Goal: Transaction & Acquisition: Purchase product/service

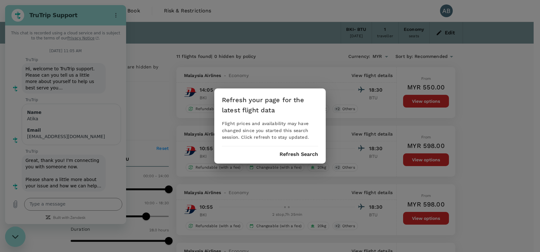
scroll to position [1867, 0]
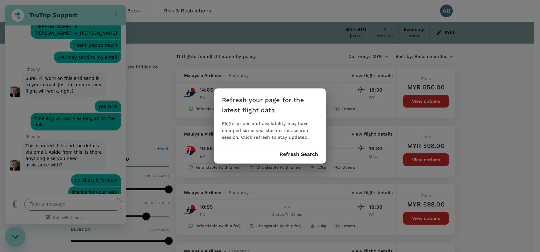
click at [535, 115] on div "Refresh your page for the latest flight data Flight prices and availability may…" at bounding box center [270, 126] width 540 height 252
click at [306, 155] on button "Refresh Search" at bounding box center [299, 155] width 39 height 6
click at [304, 155] on button "Refresh Search" at bounding box center [299, 155] width 39 height 6
click at [260, 17] on div "Refresh your page for the latest flight data Flight prices and availability may…" at bounding box center [270, 126] width 540 height 252
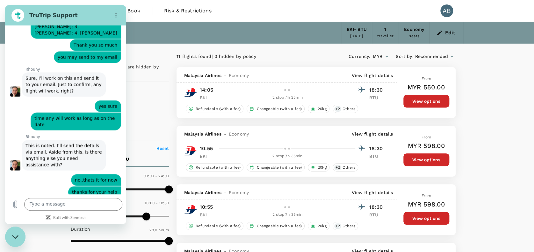
click at [260, 13] on div "Trips Book Risk & Restrictions AB" at bounding box center [267, 11] width 392 height 22
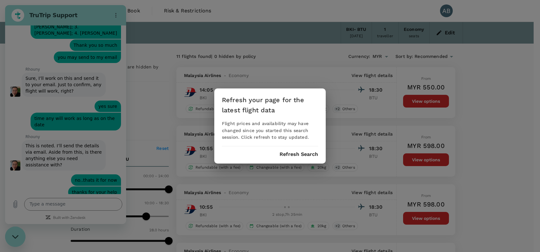
click at [295, 158] on div "Refresh your page for the latest flight data Flight prices and availability may…" at bounding box center [269, 126] width 111 height 75
click at [308, 153] on button "Refresh Search" at bounding box center [299, 155] width 39 height 6
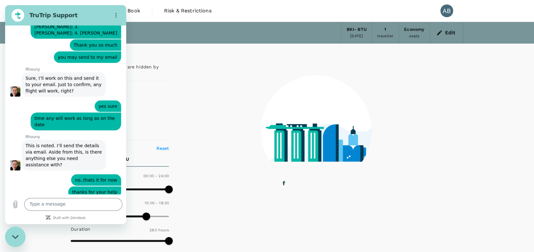
type input "0"
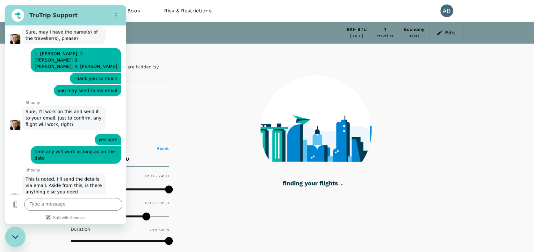
scroll to position [1782, 0]
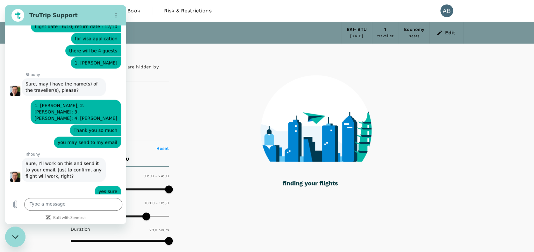
click at [16, 234] on div "Close messaging window" at bounding box center [15, 236] width 19 height 19
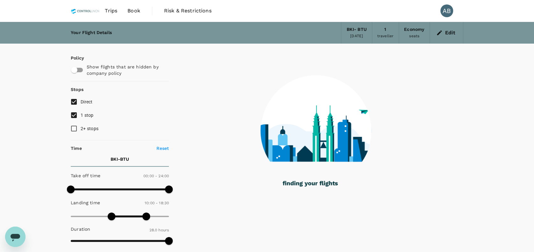
click at [133, 11] on span "Book" at bounding box center [133, 11] width 13 height 8
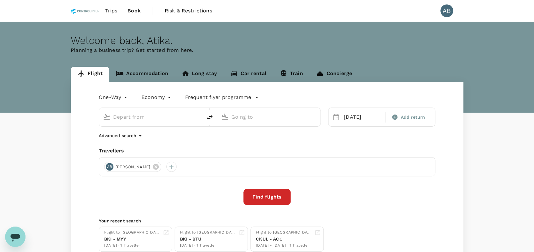
type input "Kota Kinabalu Intl (BKI)"
type input "Bintulu (BTU)"
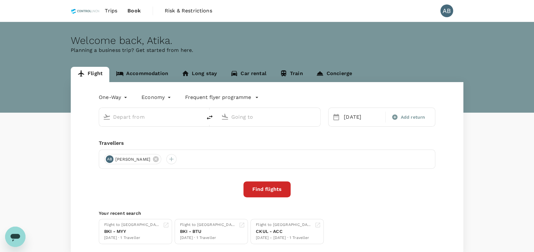
type input "Kota Kinabalu Intl (BKI)"
type input "Bintulu (BTU)"
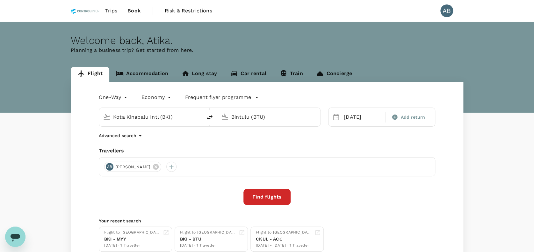
click at [216, 139] on div "One-Way oneway Economy economy Frequent flyer programme Kota Kinabalu Intl (BKI…" at bounding box center [267, 172] width 392 height 180
click at [222, 140] on div "One-Way oneway Economy economy Frequent flyer programme Kota Kinabalu Intl (BKI…" at bounding box center [267, 172] width 392 height 180
click at [213, 143] on div "One-Way oneway Economy economy Frequent flyer programme Kota Kinabalu Intl (BKI…" at bounding box center [267, 172] width 392 height 180
drag, startPoint x: 300, startPoint y: 143, endPoint x: 344, endPoint y: 142, distance: 44.3
click at [301, 143] on div "One-Way oneway Economy economy Frequent flyer programme Kota Kinabalu Intl (BKI…" at bounding box center [267, 172] width 392 height 180
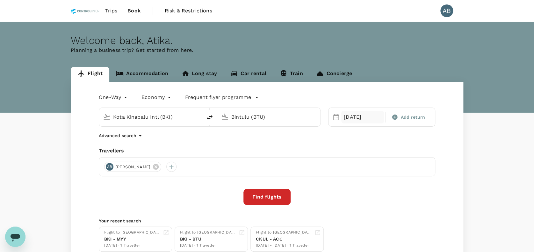
click at [356, 119] on div "[DATE]" at bounding box center [362, 117] width 43 height 13
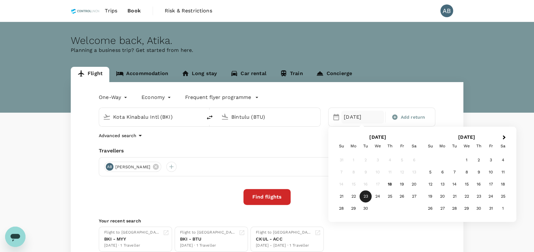
click at [356, 195] on div "22" at bounding box center [353, 197] width 12 height 12
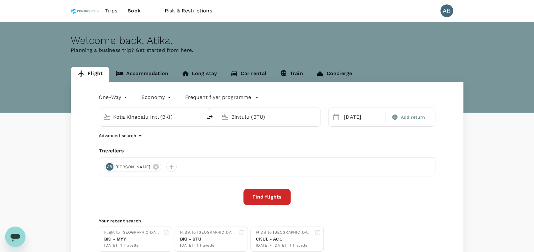
click at [297, 146] on div "One-Way oneway Economy economy Frequent flyer programme Kota Kinabalu Intl (BKI…" at bounding box center [267, 172] width 392 height 180
click at [251, 145] on div "One-Way oneway Economy economy Frequent flyer programme Kota Kinabalu Intl (BKI…" at bounding box center [267, 172] width 392 height 180
click at [322, 139] on div "Advanced search" at bounding box center [267, 136] width 336 height 8
click at [280, 139] on div "Advanced search" at bounding box center [267, 136] width 336 height 8
click at [195, 135] on div "Advanced search" at bounding box center [267, 136] width 336 height 8
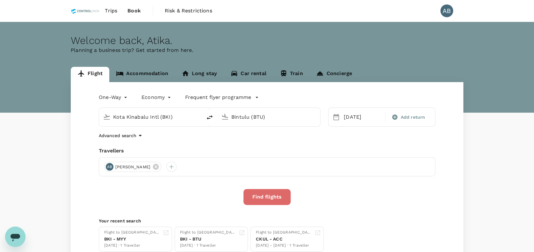
click at [265, 195] on button "Find flights" at bounding box center [266, 197] width 47 height 16
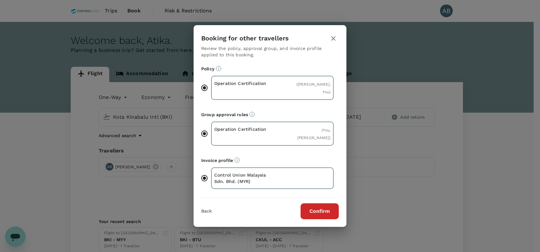
click at [318, 209] on button "Confirm" at bounding box center [320, 211] width 38 height 16
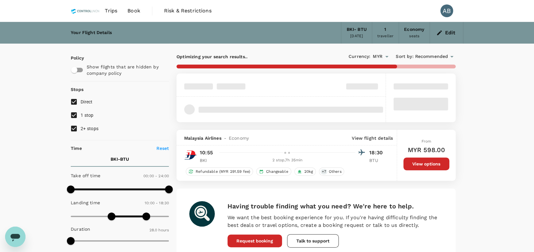
type input "1570"
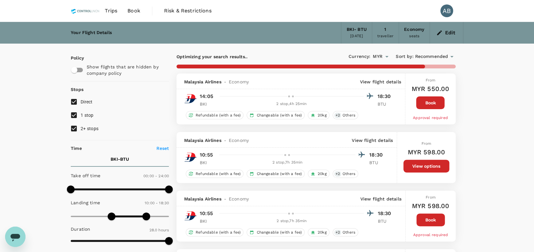
click at [75, 126] on input "2+ stops" at bounding box center [73, 128] width 13 height 13
checkbox input "false"
click at [73, 116] on input "1 stop" at bounding box center [73, 115] width 13 height 13
checkbox input "false"
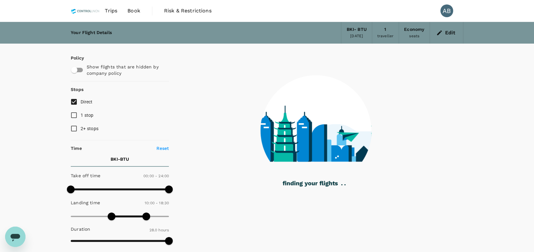
checkbox input "false"
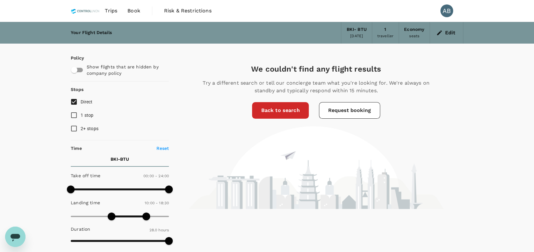
click at [302, 107] on link "Back to search" at bounding box center [280, 110] width 56 height 17
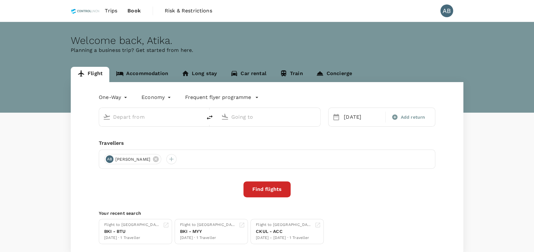
type input "Kota Kinabalu Intl (BKI)"
type input "Bintulu (BTU)"
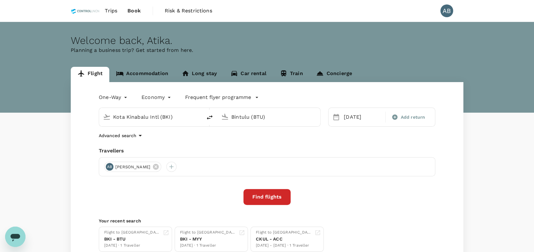
click at [255, 195] on button "Find flights" at bounding box center [266, 197] width 47 height 16
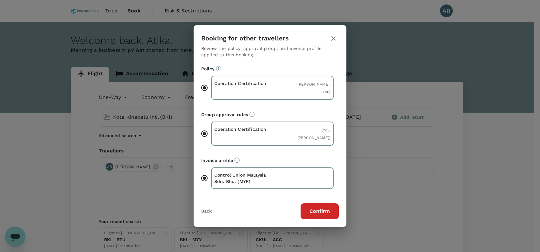
click at [322, 209] on button "Confirm" at bounding box center [320, 211] width 38 height 16
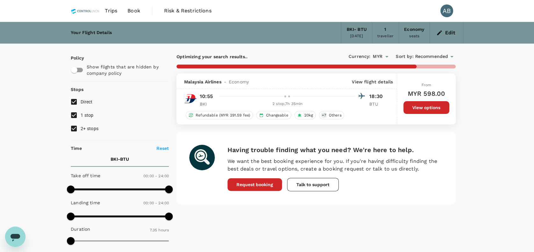
type input "1570"
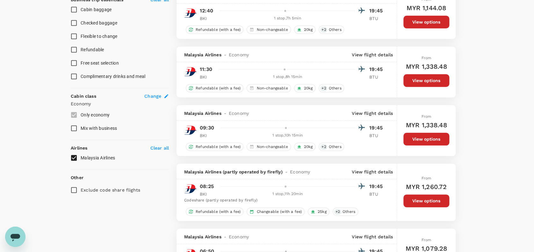
scroll to position [297, 0]
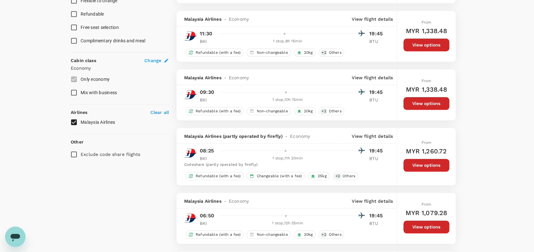
click at [76, 120] on input "Malaysia Airlines" at bounding box center [73, 122] width 13 height 13
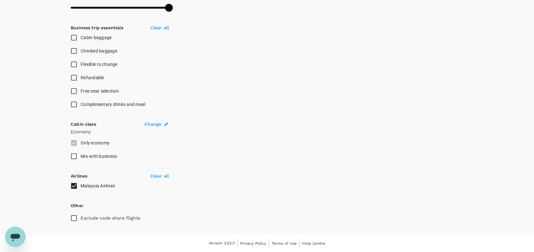
scroll to position [232, 0]
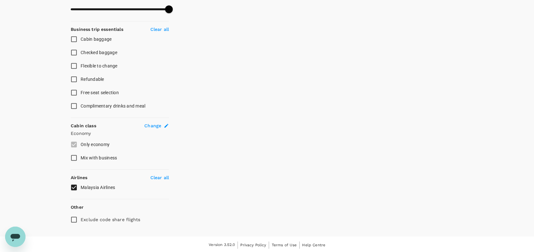
checkbox input "false"
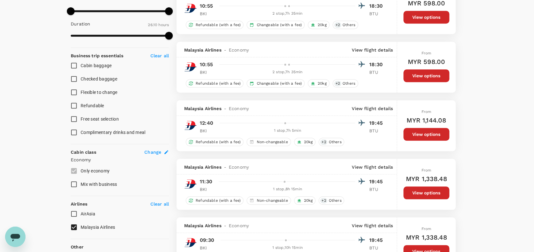
scroll to position [255, 0]
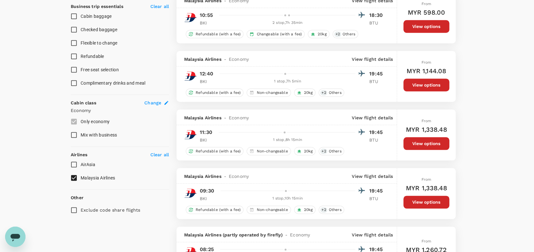
click at [155, 154] on p "Clear all" at bounding box center [159, 155] width 18 height 6
checkbox input "false"
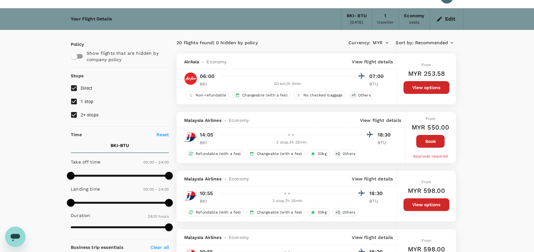
scroll to position [0, 0]
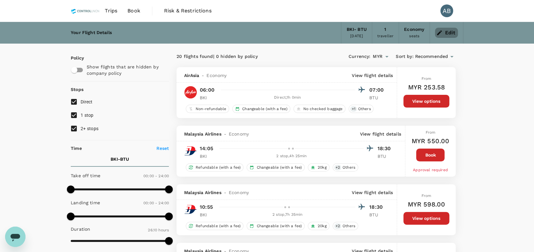
click at [440, 32] on icon "button" at bounding box center [439, 32] width 5 height 5
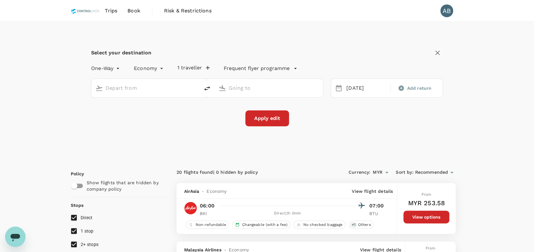
type input "Kota Kinabalu Intl (BKI)"
type input "Bintulu (BTU)"
click at [357, 87] on div "[DATE]" at bounding box center [366, 88] width 45 height 12
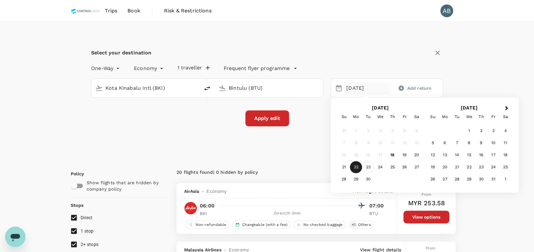
click at [370, 167] on div "23" at bounding box center [368, 167] width 12 height 12
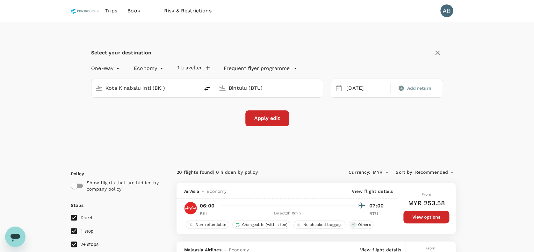
click at [273, 121] on button "Apply edit" at bounding box center [267, 118] width 44 height 16
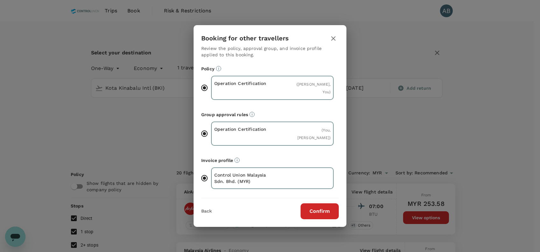
click at [331, 208] on button "Confirm" at bounding box center [320, 211] width 38 height 16
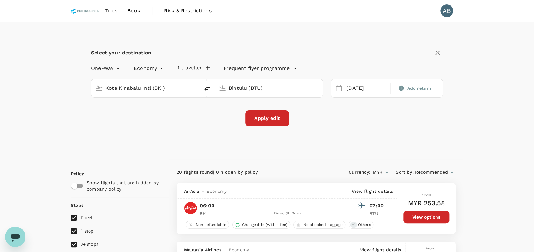
checkbox input "false"
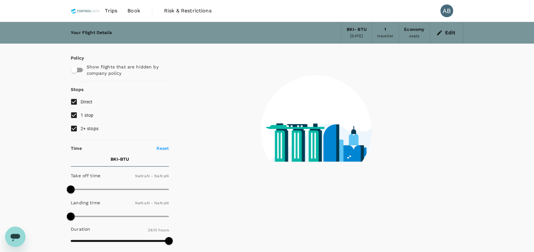
type input "1440"
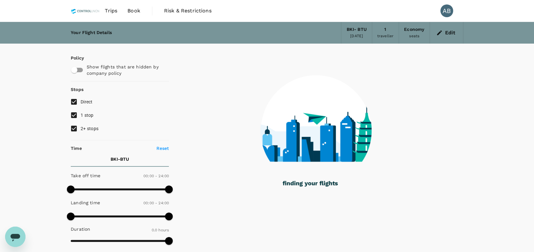
click at [72, 130] on input "2+ stops" at bounding box center [73, 128] width 13 height 13
checkbox input "false"
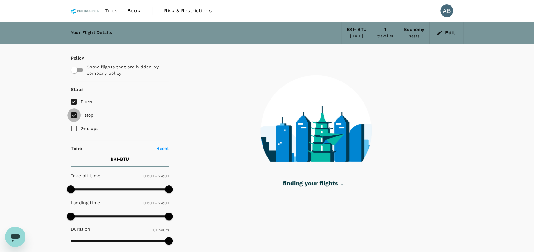
click at [71, 115] on input "1 stop" at bounding box center [73, 115] width 13 height 13
checkbox input "false"
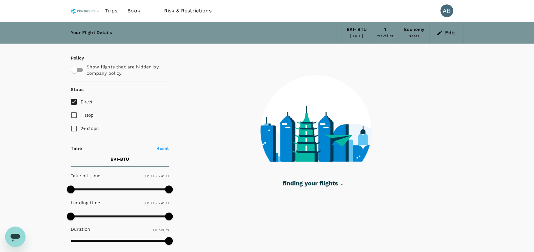
type input "455"
checkbox input "true"
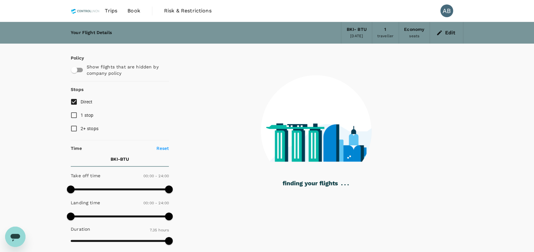
type input "1680"
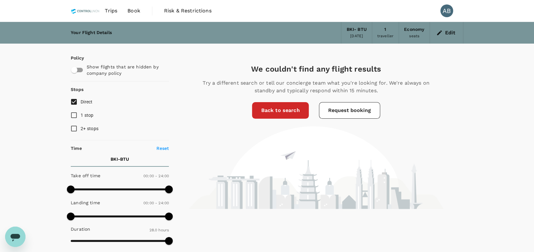
click at [267, 107] on link "Back to search" at bounding box center [280, 110] width 56 height 17
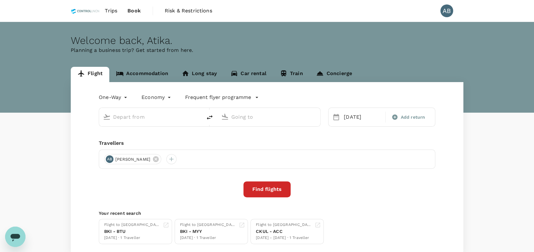
type input "Kota Kinabalu Intl (BKI)"
type input "Bintulu (BTU)"
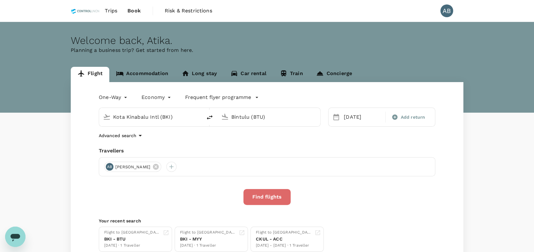
click at [258, 201] on button "Find flights" at bounding box center [266, 197] width 47 height 16
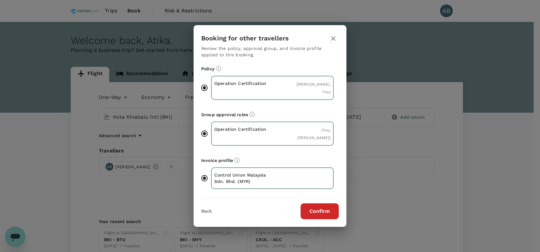
click at [335, 210] on button "Confirm" at bounding box center [320, 211] width 38 height 16
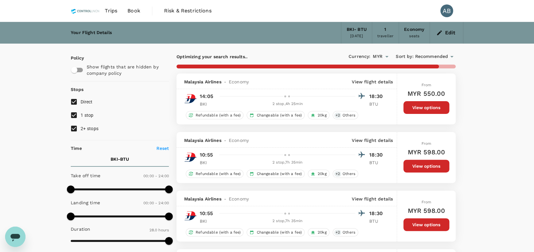
type input "1680"
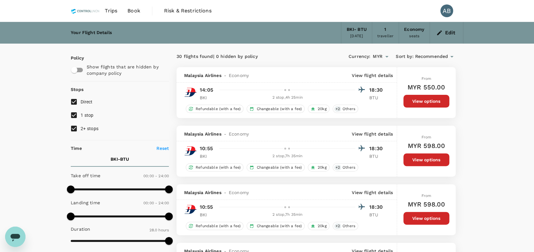
click at [381, 73] on p "View flight details" at bounding box center [372, 75] width 41 height 6
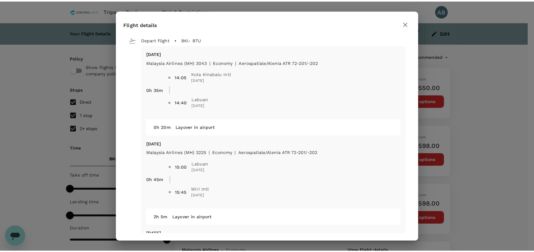
scroll to position [82, 0]
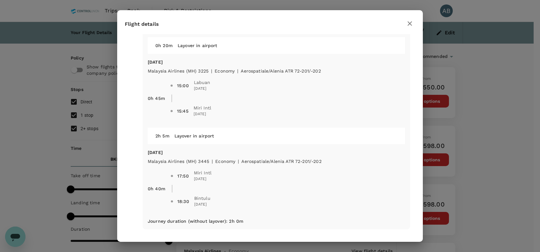
click at [408, 25] on icon "button" at bounding box center [410, 23] width 4 height 4
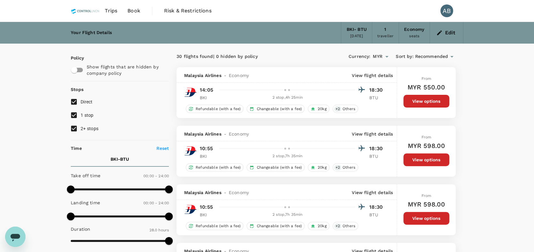
drag, startPoint x: 75, startPoint y: 130, endPoint x: 74, endPoint y: 127, distance: 3.3
click at [75, 129] on input "2+ stops" at bounding box center [73, 128] width 13 height 13
checkbox input "false"
click at [71, 112] on input "1 stop" at bounding box center [73, 115] width 13 height 13
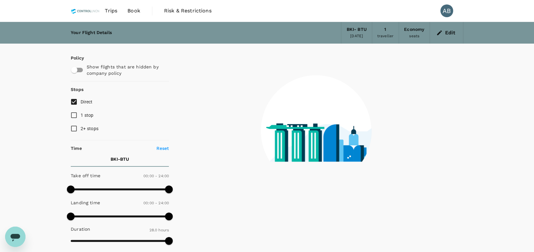
click at [29, 120] on div "Your Flight Details BKI - BTU 23 Sep 2025 1 traveller Economy seats Edit Policy…" at bounding box center [267, 238] width 534 height 433
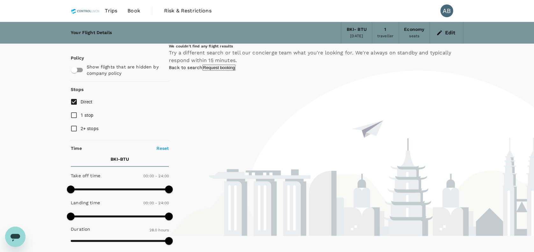
click at [72, 113] on input "1 stop" at bounding box center [73, 115] width 13 height 13
checkbox input "true"
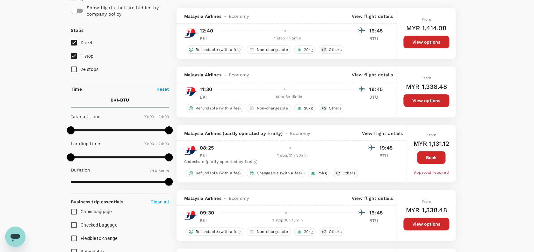
scroll to position [41, 0]
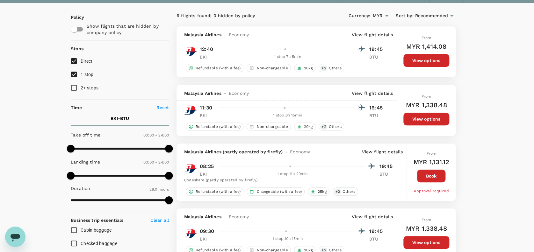
click at [501, 99] on div "Your Flight Details BKI - BTU 23 Sep 2025 1 traveller Economy seats Edit Policy…" at bounding box center [267, 235] width 534 height 508
click at [47, 109] on div "Your Flight Details BKI - BTU 23 Sep 2025 1 traveller Economy seats Edit Policy…" at bounding box center [267, 235] width 534 height 508
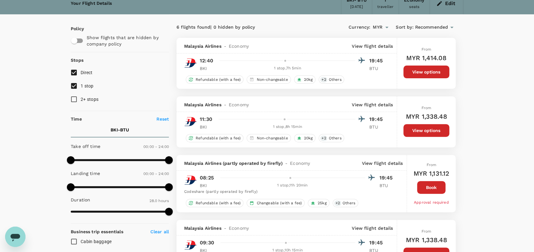
scroll to position [0, 0]
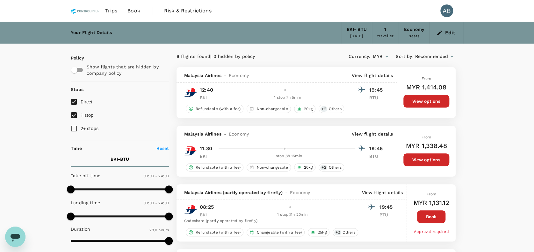
drag, startPoint x: 133, startPoint y: 11, endPoint x: 151, endPoint y: 13, distance: 17.9
click at [133, 11] on span "Book" at bounding box center [133, 11] width 13 height 8
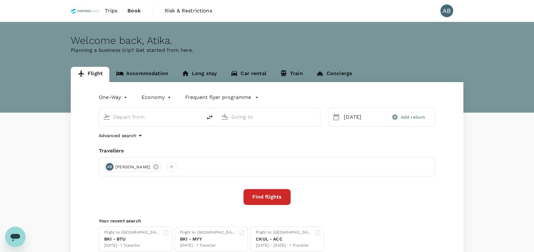
type input "Kota Kinabalu Intl (BKI)"
type input "Bintulu (BTU)"
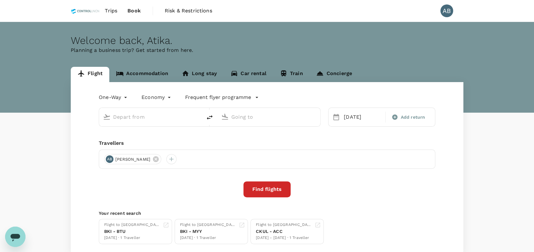
type input "Kota Kinabalu Intl (BKI)"
type input "Bintulu (BTU)"
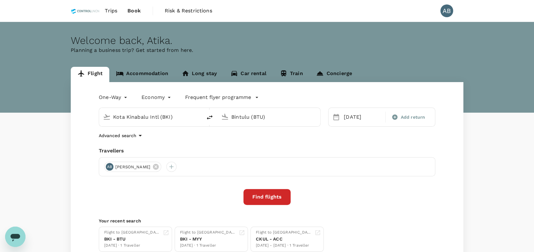
click at [118, 96] on body "Trips Book Risk & Restrictions AB Welcome back , Atika . Planning a business tr…" at bounding box center [267, 151] width 534 height 302
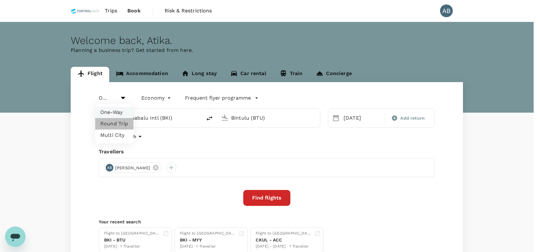
click at [114, 125] on li "Round Trip" at bounding box center [114, 123] width 38 height 11
type input "roundtrip"
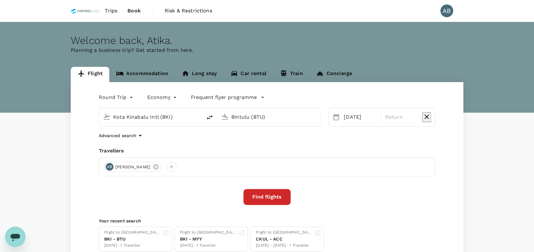
click at [212, 142] on div "Round Trip roundtrip Economy economy Frequent flyer programme Kota Kinabalu Int…" at bounding box center [267, 172] width 392 height 180
click at [159, 165] on icon at bounding box center [156, 167] width 6 height 6
drag, startPoint x: 195, startPoint y: 142, endPoint x: 194, endPoint y: 138, distance: 4.5
click at [195, 140] on div "Round Trip roundtrip Economy economy Frequent flyer programme Kota Kinabalu Int…" at bounding box center [267, 172] width 392 height 180
click at [175, 115] on input "Kota Kinabalu Intl (BKI)" at bounding box center [150, 117] width 75 height 10
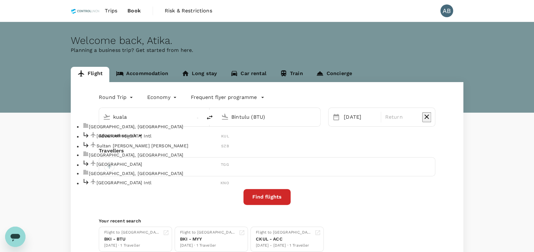
click at [142, 139] on p "Kuala Lumpur Intl" at bounding box center [158, 136] width 125 height 6
type input "Kuala Lumpur Intl (KUL)"
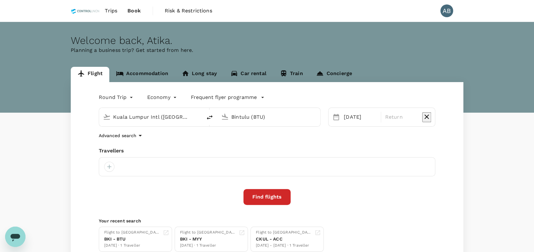
click at [272, 114] on input "Bintulu (BTU)" at bounding box center [268, 117] width 75 height 10
click at [245, 141] on div "Kotoka Intl ACC" at bounding box center [274, 136] width 146 height 10
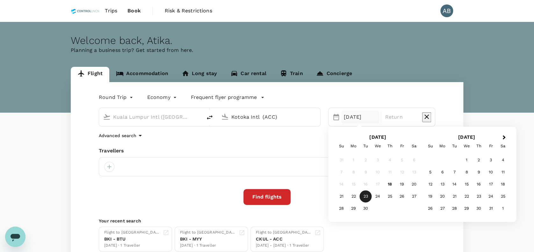
type input "Kotoka Intl (ACC)"
click at [306, 143] on div "Round Trip roundtrip Economy economy Frequent flyer programme Kuala Lumpur Intl…" at bounding box center [267, 172] width 392 height 180
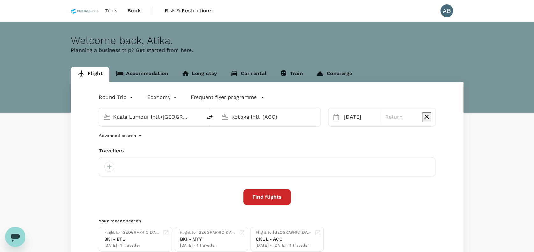
click at [287, 140] on div "Round Trip roundtrip Economy economy Frequent flyer programme Kuala Lumpur Intl…" at bounding box center [267, 172] width 392 height 180
click at [107, 164] on div at bounding box center [109, 167] width 10 height 10
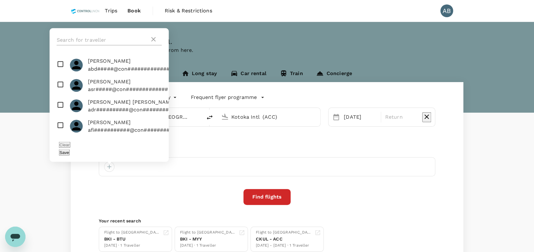
click at [84, 45] on input "text" at bounding box center [103, 40] width 93 height 10
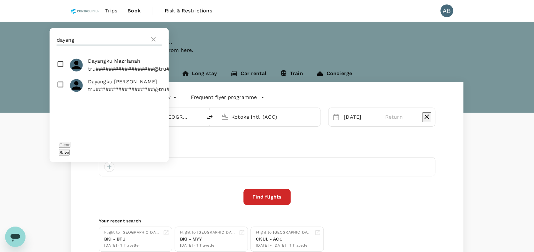
type input "dayang"
click at [61, 73] on input "checkbox" at bounding box center [109, 65] width 119 height 20
checkbox input "true"
click at [70, 152] on button "Save" at bounding box center [64, 152] width 11 height 6
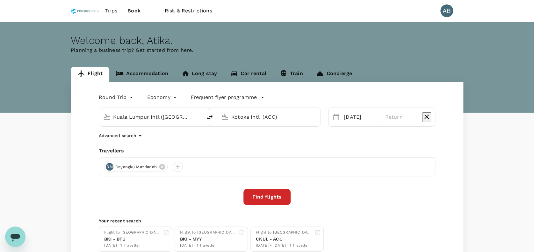
click at [232, 140] on div "Round Trip roundtrip Economy economy Frequent flyer programme Kuala Lumpur Intl…" at bounding box center [267, 172] width 392 height 180
click at [346, 211] on div "Round Trip roundtrip Economy economy Frequent flyer programme Kuala Lumpur Intl…" at bounding box center [267, 172] width 392 height 180
click at [347, 144] on div "Round Trip roundtrip Economy economy Frequent flyer programme Kuala Lumpur Intl…" at bounding box center [267, 172] width 392 height 180
click at [275, 199] on button "Find flights" at bounding box center [266, 197] width 47 height 16
click at [270, 200] on button "Find flights" at bounding box center [266, 197] width 47 height 16
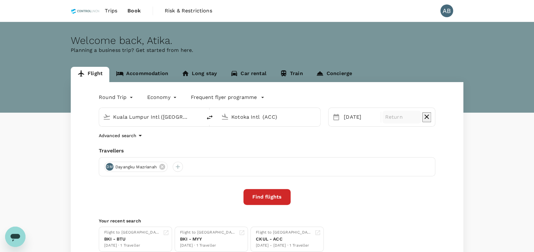
click at [404, 116] on p "Return" at bounding box center [401, 117] width 33 height 8
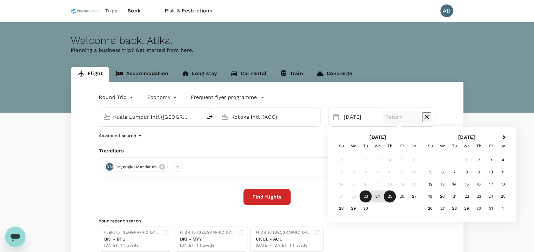
drag, startPoint x: 388, startPoint y: 199, endPoint x: 376, endPoint y: 188, distance: 16.2
click at [388, 199] on div "25" at bounding box center [390, 197] width 12 height 12
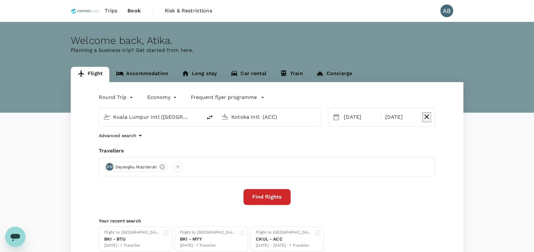
click at [281, 202] on button "Find flights" at bounding box center [266, 197] width 47 height 16
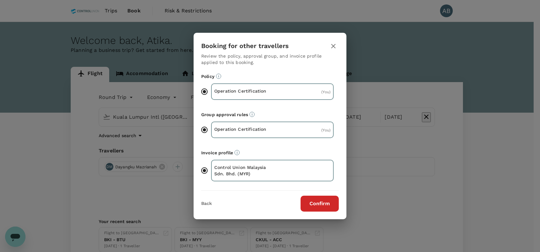
click at [313, 203] on button "Confirm" at bounding box center [320, 204] width 38 height 16
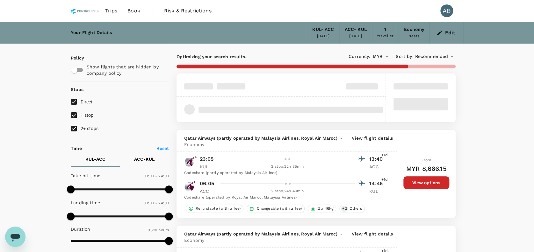
type input "2200"
checkbox input "false"
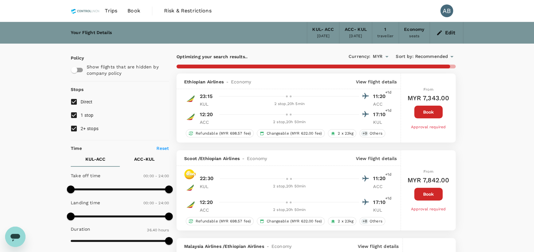
type input "2535"
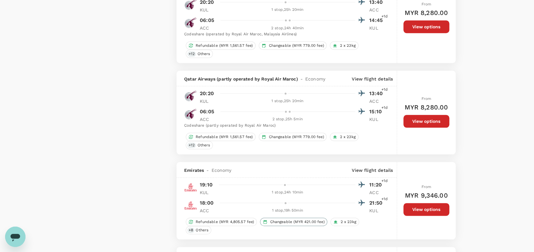
scroll to position [1486, 0]
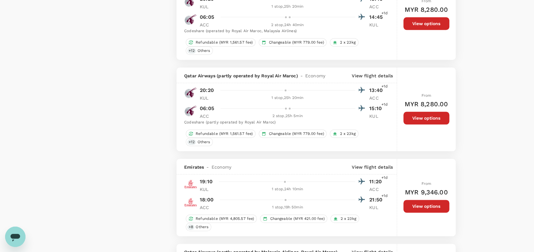
click at [423, 200] on button "View options" at bounding box center [426, 206] width 46 height 13
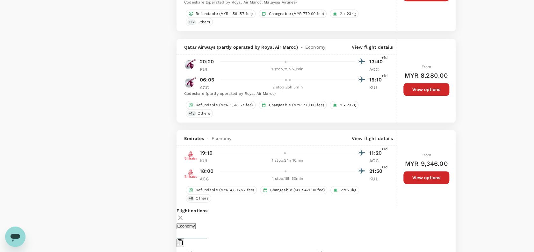
scroll to position [1564, 0]
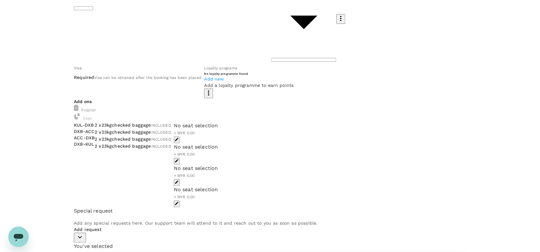
scroll to position [107, 0]
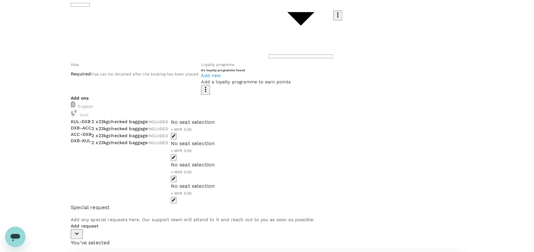
click at [215, 118] on div "No seat selection + MYR 0.00" at bounding box center [193, 125] width 44 height 15
click at [175, 134] on icon "button" at bounding box center [174, 136] width 4 height 4
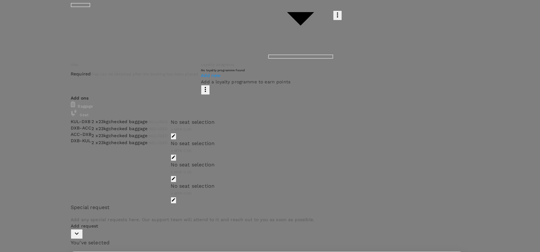
scroll to position [0, 0]
click at [116, 18] on p "Select" at bounding box center [93, 14] width 46 height 6
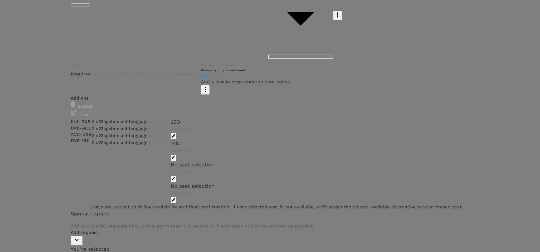
click at [492, 31] on p "Select" at bounding box center [477, 27] width 46 height 6
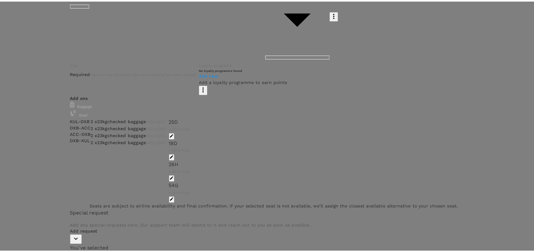
scroll to position [575, 0]
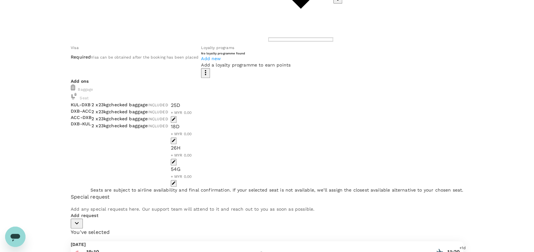
scroll to position [133, 0]
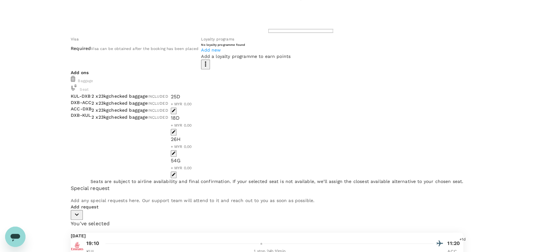
click at [81, 215] on icon "button" at bounding box center [77, 215] width 8 height 8
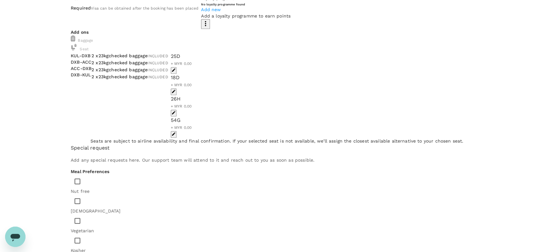
scroll to position [234, 0]
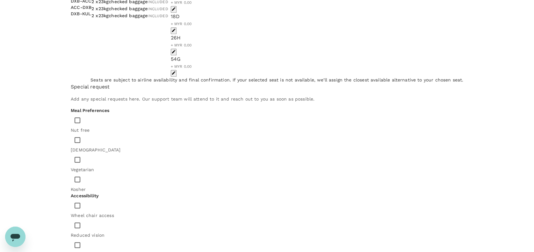
click at [84, 133] on input "checkbox" at bounding box center [77, 139] width 13 height 13
checkbox input "true"
type textarea "K"
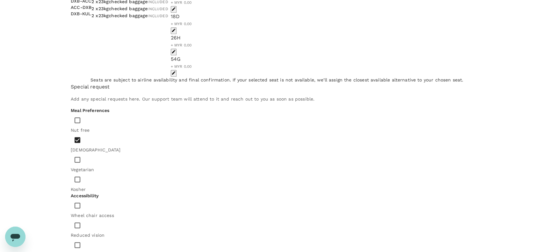
drag, startPoint x: 114, startPoint y: 193, endPoint x: 130, endPoint y: 193, distance: 16.2
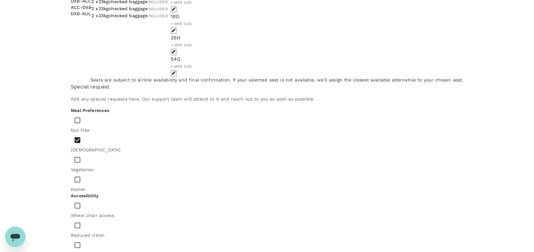
drag, startPoint x: 143, startPoint y: 192, endPoint x: 160, endPoint y: 192, distance: 17.2
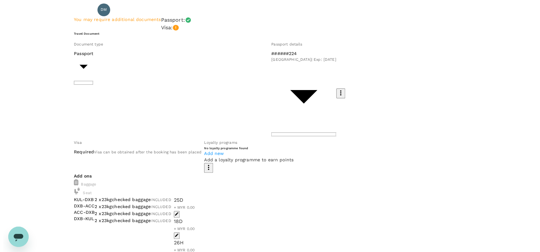
scroll to position [42, 0]
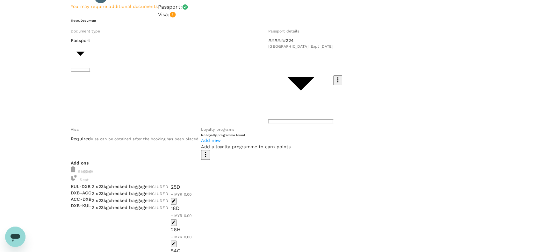
type textarea "Dear Trutrip team, Kindly prepare any halal meal for the guest. We acknowledge …"
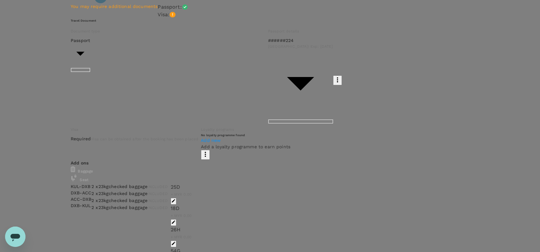
type input "9e254831-a140-43d4-90d9-f4bdc71b84d3"
paste textarea "Hi @Hariz / @Chathuranga, Requesting your approval for the flight below: PRJ NO…"
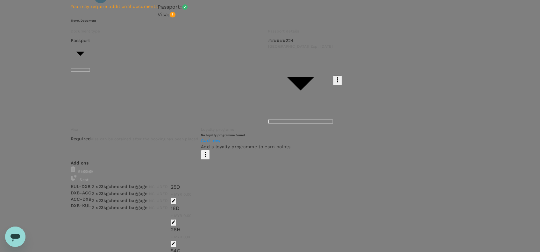
scroll to position [61, 0]
drag, startPoint x: 249, startPoint y: 125, endPoint x: 130, endPoint y: 120, distance: 118.9
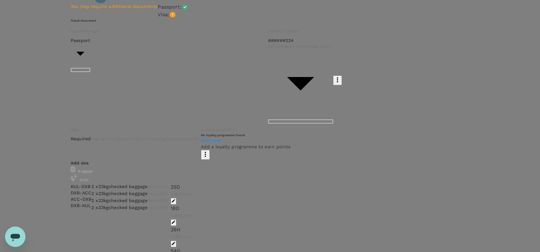
drag, startPoint x: 140, startPoint y: 117, endPoint x: 144, endPoint y: 117, distance: 3.2
drag, startPoint x: 132, startPoint y: 116, endPoint x: 124, endPoint y: 116, distance: 8.3
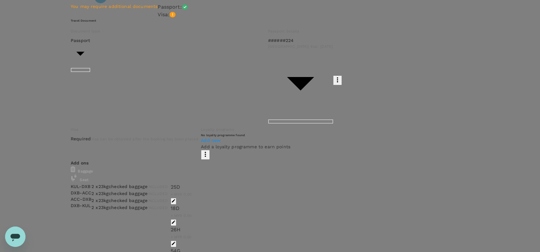
paste textarea "82196"
drag, startPoint x: 222, startPoint y: 123, endPoint x: 140, endPoint y: 122, distance: 81.8
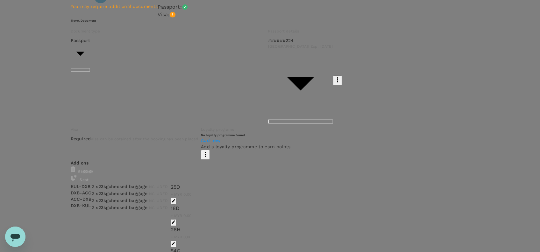
paste textarea "AVNASH INDUSTRIES GHANA LIMITED"
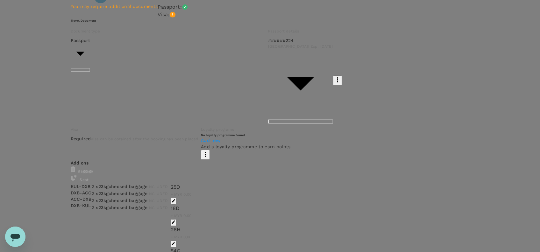
scroll to position [21, 0]
drag, startPoint x: 200, startPoint y: 105, endPoint x: 135, endPoint y: 127, distance: 68.7
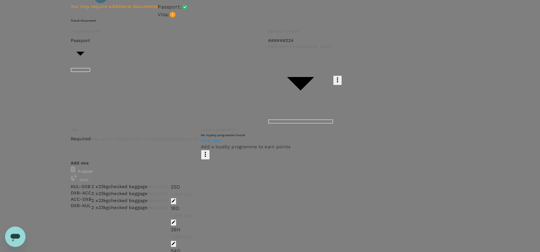
scroll to position [0, 0]
drag, startPoint x: 214, startPoint y: 119, endPoint x: 83, endPoint y: 103, distance: 131.9
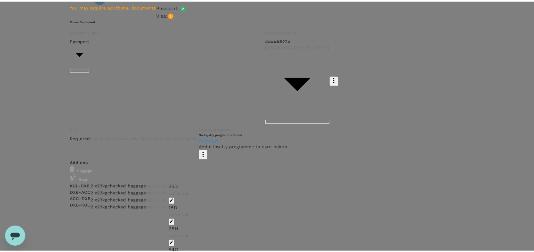
scroll to position [0, 0]
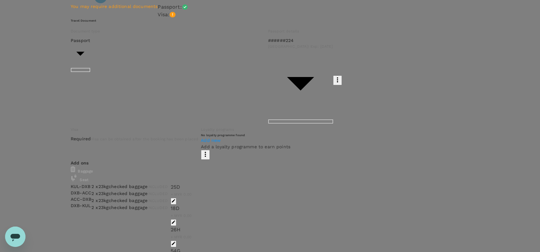
type textarea "Hi @Hariz / @Chathuranga, Requesting your approval for the flight below: PRJ NO…"
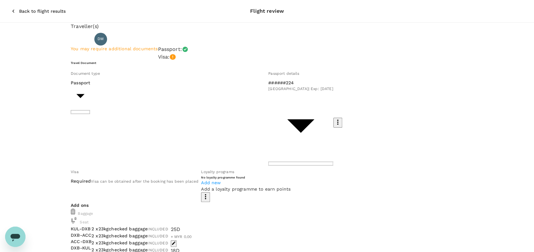
click at [10, 8] on icon "button" at bounding box center [13, 11] width 6 height 6
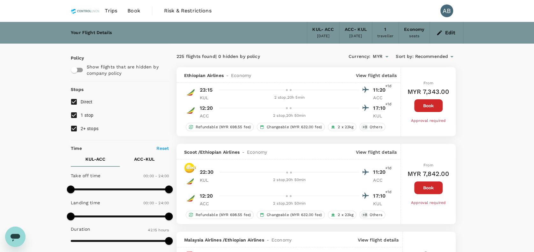
click at [435, 31] on button "Edit" at bounding box center [446, 33] width 23 height 10
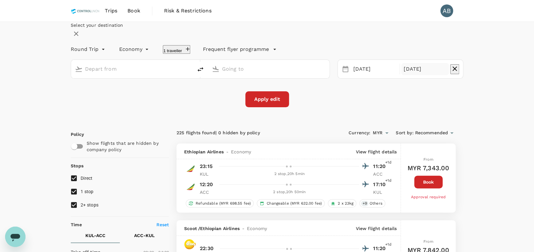
type input "Kuala Lumpur Intl (KUL)"
type input "Kotoka Intl (ACC)"
click at [401, 75] on div "25 Sep" at bounding box center [425, 69] width 48 height 12
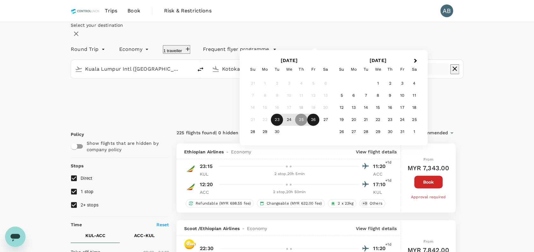
click at [319, 126] on div "26" at bounding box center [313, 120] width 12 height 12
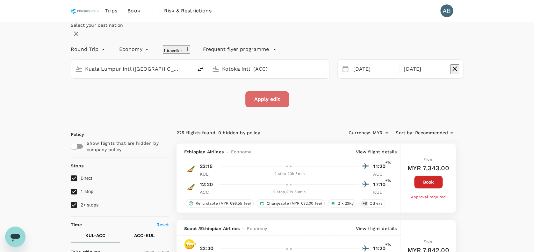
drag, startPoint x: 274, startPoint y: 121, endPoint x: 280, endPoint y: 117, distance: 7.1
click at [274, 107] on button "Apply edit" at bounding box center [267, 99] width 44 height 16
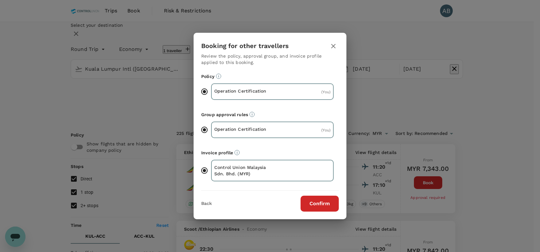
drag, startPoint x: 317, startPoint y: 203, endPoint x: 314, endPoint y: 201, distance: 3.4
click at [316, 203] on button "Confirm" at bounding box center [320, 204] width 38 height 16
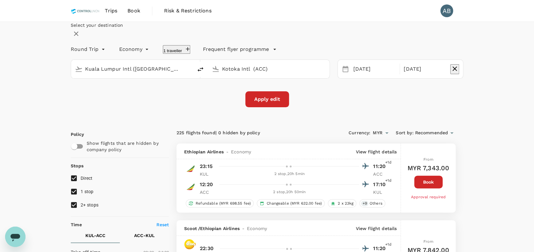
checkbox input "false"
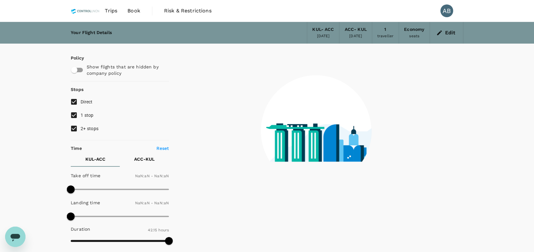
type input "1440"
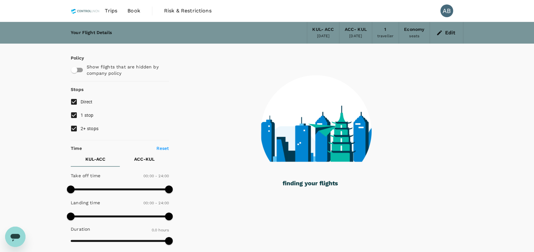
type input "2300"
checkbox input "true"
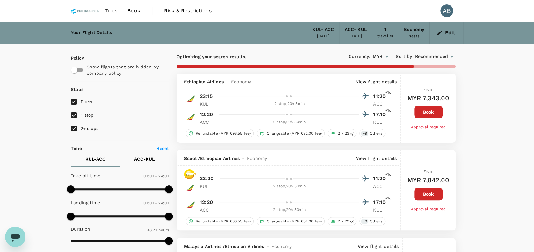
click at [70, 126] on input "2+ stops" at bounding box center [73, 128] width 13 height 13
checkbox input "false"
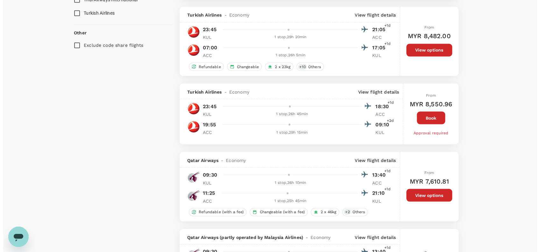
scroll to position [412, 0]
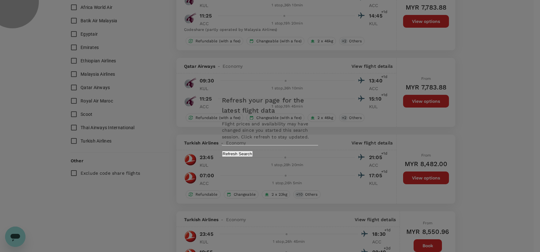
click at [253, 153] on button "Refresh Search" at bounding box center [237, 154] width 31 height 6
click at [148, 197] on div "Refresh your page for the latest flight data Flight prices and availability may…" at bounding box center [270, 126] width 540 height 252
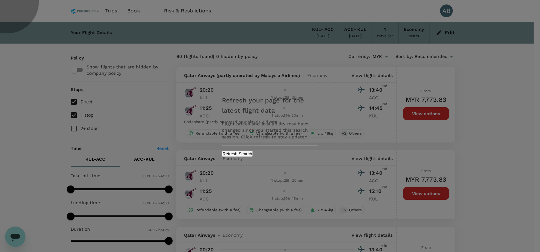
click at [253, 153] on button "Refresh Search" at bounding box center [237, 154] width 31 height 6
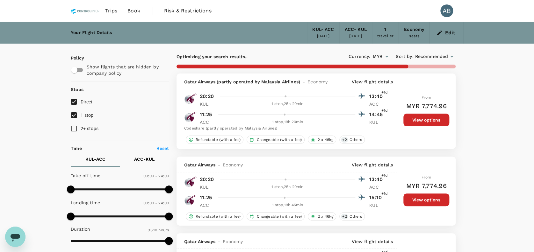
type input "2200"
checkbox input "false"
type input "3975"
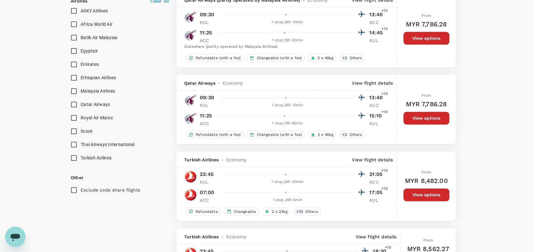
scroll to position [382, 0]
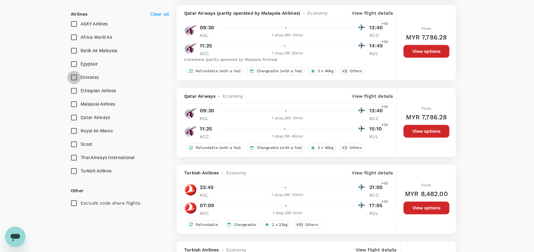
click at [74, 75] on input "Emirates" at bounding box center [73, 77] width 13 height 13
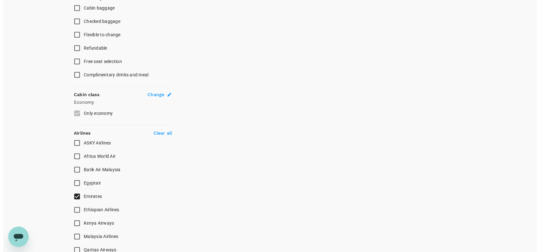
scroll to position [281, 0]
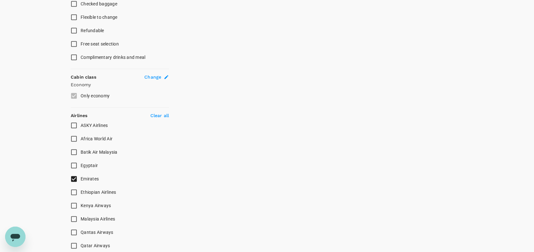
click at [75, 176] on input "Emirates" at bounding box center [73, 178] width 13 height 13
checkbox input "false"
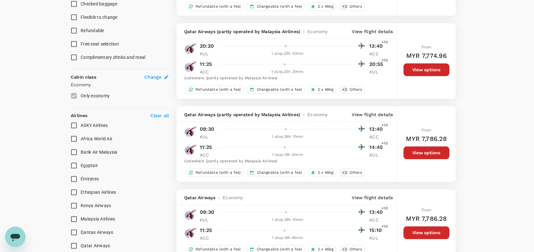
click at [421, 107] on div "From MYR 7,786.28 View options" at bounding box center [426, 143] width 46 height 75
click at [227, 60] on div "20:20 13:40 +1d KUL 1 stop , 25h 20min ACC 11:25 20:55 +1d ACC 1 stop , 25h 30m…" at bounding box center [284, 61] width 201 height 40
click at [383, 32] on p "View flight details" at bounding box center [372, 31] width 41 height 6
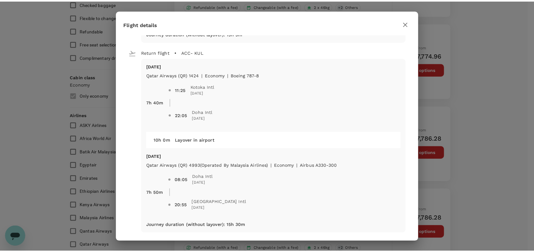
scroll to position [184, 0]
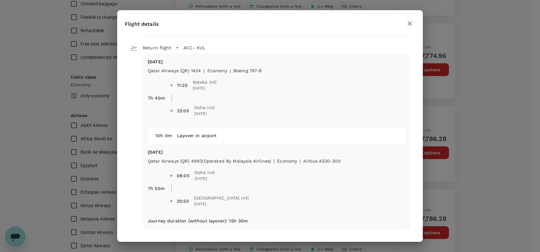
click at [412, 22] on icon "button" at bounding box center [410, 24] width 8 height 8
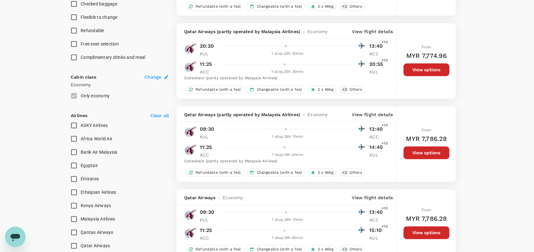
click at [424, 70] on button "View options" at bounding box center [426, 69] width 46 height 13
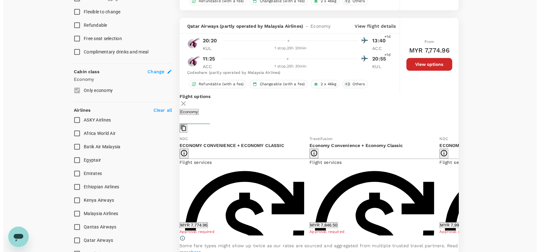
scroll to position [305, 0]
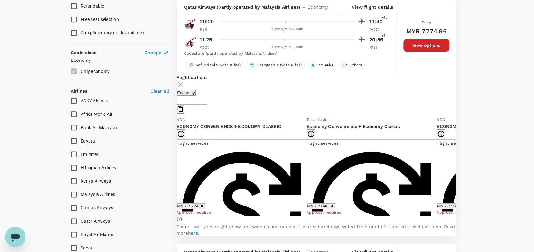
click at [184, 82] on icon at bounding box center [180, 85] width 8 height 8
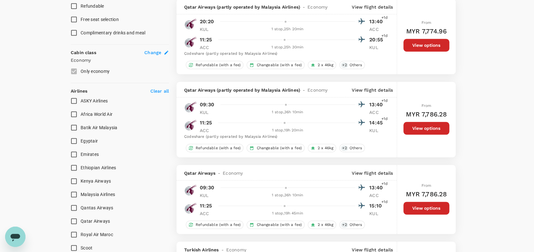
click at [368, 8] on p "View flight details" at bounding box center [372, 7] width 41 height 6
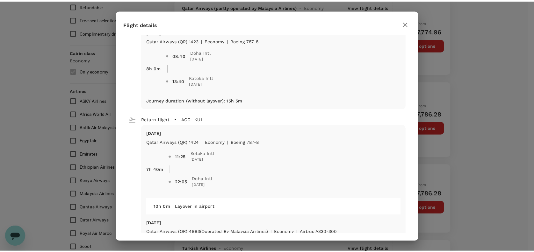
scroll to position [99, 0]
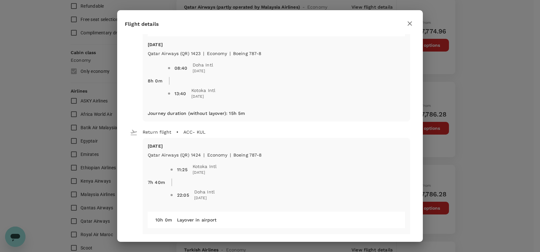
click at [409, 23] on icon "button" at bounding box center [410, 24] width 8 height 8
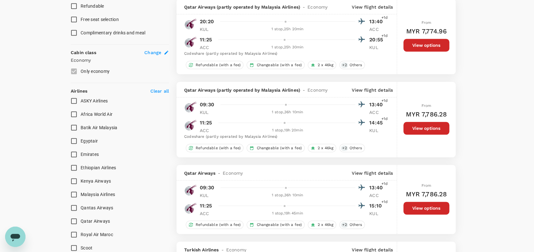
click at [150, 146] on label "Egyptair" at bounding box center [115, 140] width 96 height 13
click at [81, 146] on input "Egyptair" at bounding box center [73, 140] width 13 height 13
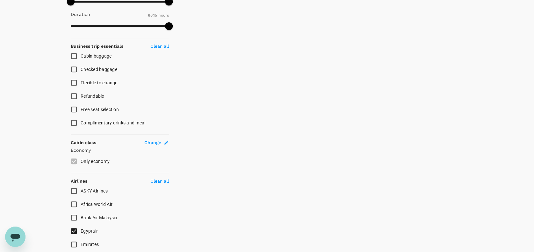
scroll to position [297, 0]
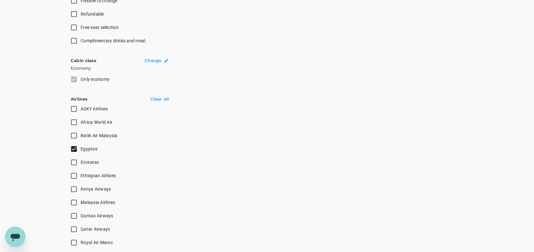
click at [161, 97] on p "Clear all" at bounding box center [159, 99] width 18 height 6
checkbox input "false"
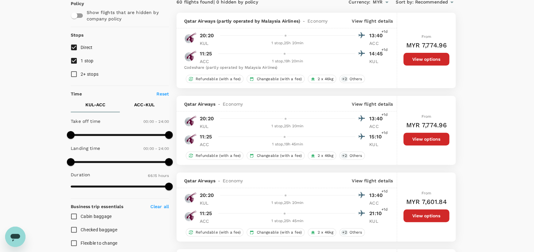
scroll to position [42, 0]
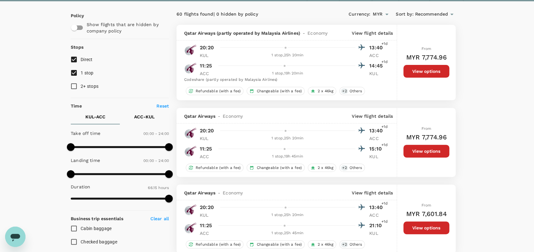
click at [383, 33] on p "View flight details" at bounding box center [372, 33] width 41 height 6
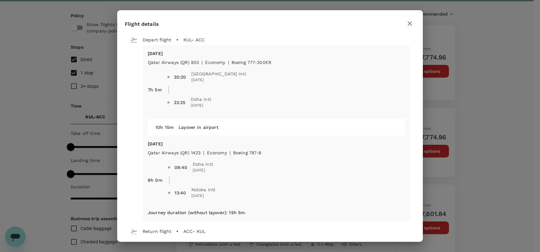
click at [408, 25] on icon "button" at bounding box center [410, 24] width 8 height 8
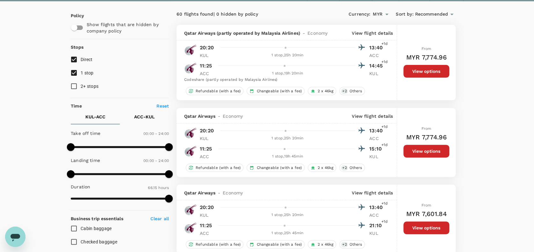
drag, startPoint x: 508, startPoint y: 94, endPoint x: 508, endPoint y: 79, distance: 15.0
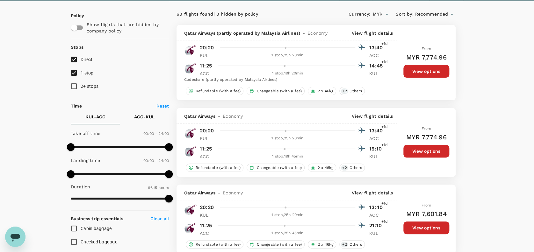
click at [423, 69] on button "View options" at bounding box center [426, 71] width 46 height 13
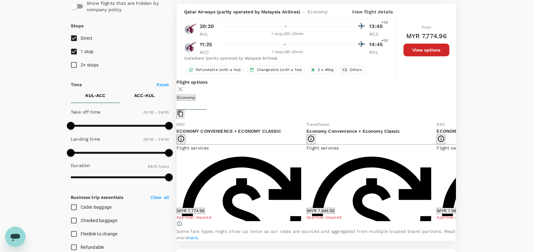
scroll to position [67, 0]
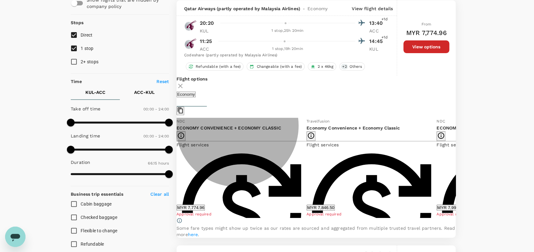
click at [205, 211] on button "MYR 7,774.96" at bounding box center [190, 208] width 28 height 6
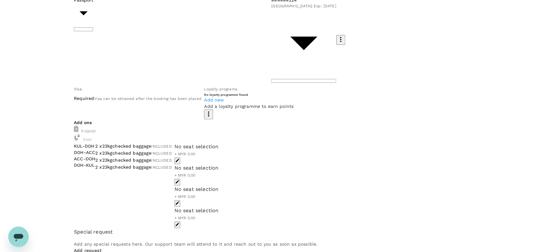
scroll to position [85, 0]
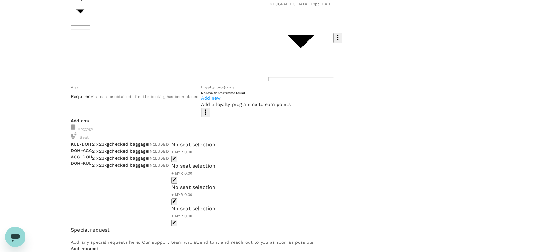
click at [216, 141] on div "No seat selection + MYR 0.00" at bounding box center [193, 151] width 44 height 21
click at [176, 156] on icon "button" at bounding box center [174, 158] width 4 height 4
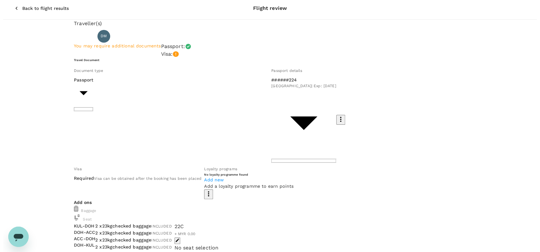
scroll to position [0, 0]
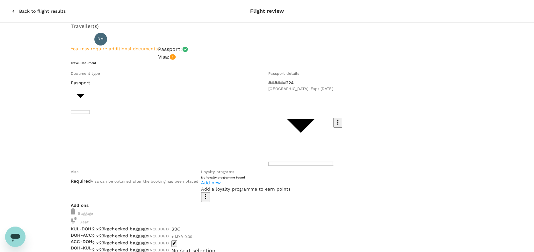
click at [10, 8] on icon "button" at bounding box center [13, 11] width 6 height 6
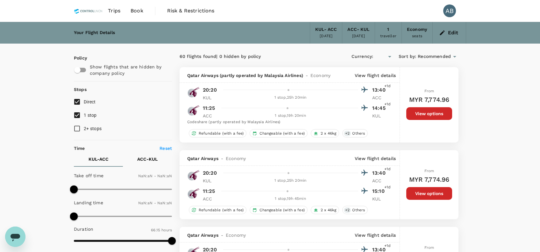
type input "MYR"
type input "1440"
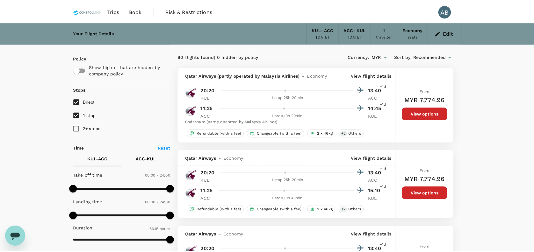
scroll to position [2, 0]
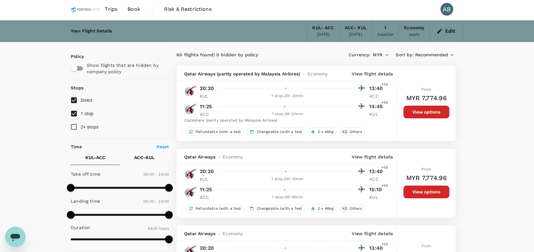
click at [412, 108] on button "View options" at bounding box center [426, 112] width 46 height 13
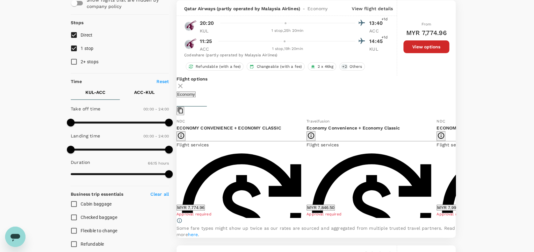
click at [205, 206] on button "MYR 7,774.96" at bounding box center [190, 208] width 28 height 6
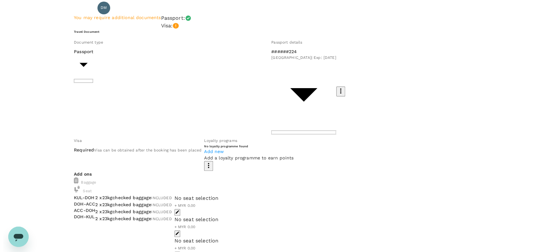
scroll to position [14, 0]
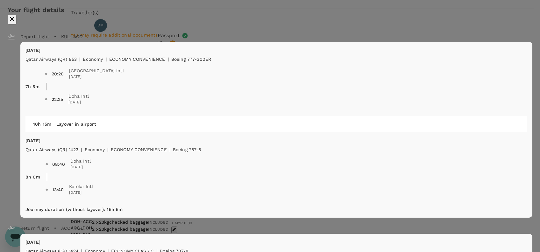
scroll to position [0, 0]
click at [16, 17] on icon "close" at bounding box center [12, 19] width 8 height 8
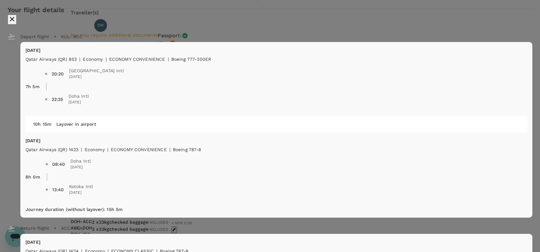
click at [16, 20] on icon "close" at bounding box center [12, 19] width 8 height 8
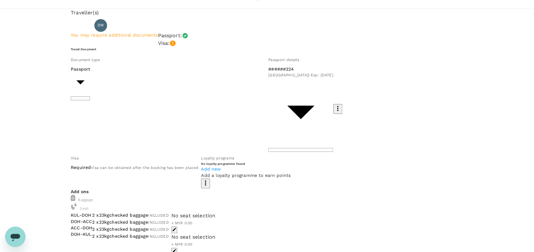
drag, startPoint x: 470, startPoint y: 29, endPoint x: 471, endPoint y: 36, distance: 6.7
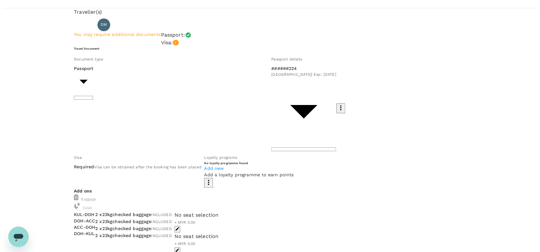
scroll to position [56, 0]
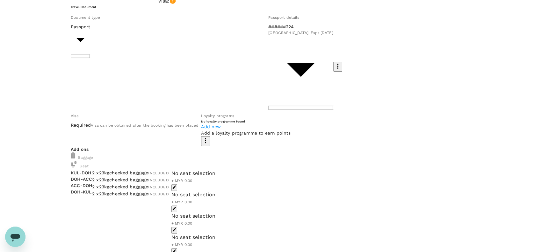
click at [216, 170] on div "No seat selection" at bounding box center [193, 174] width 44 height 8
click at [176, 185] on icon "button" at bounding box center [174, 187] width 4 height 4
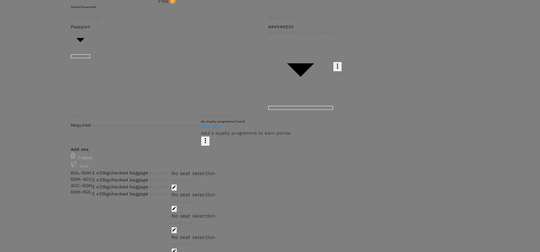
scroll to position [170, 0]
click at [96, 123] on p "Select" at bounding box center [72, 120] width 46 height 6
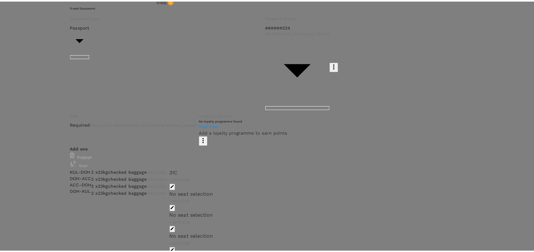
scroll to position [0, 0]
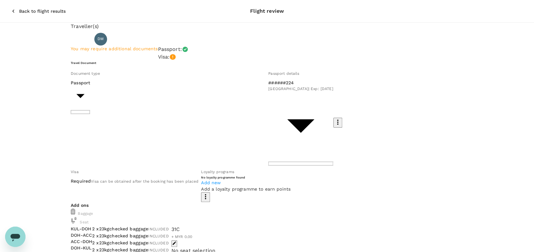
click at [10, 5] on button "Back to flight results" at bounding box center [39, 11] width 72 height 17
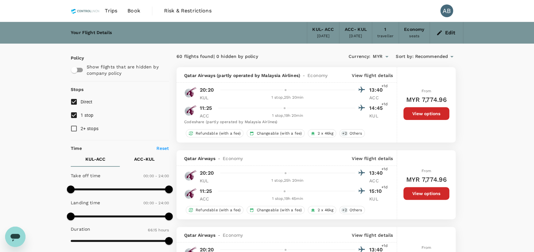
click at [420, 113] on button "View options" at bounding box center [426, 113] width 46 height 13
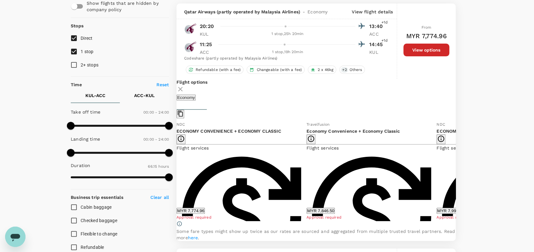
scroll to position [67, 0]
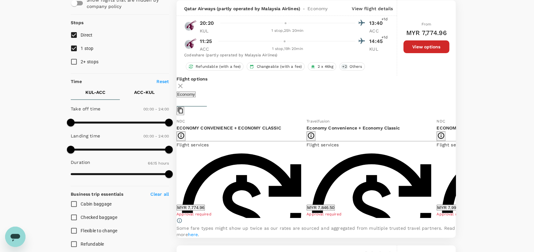
click at [457, 170] on icon at bounding box center [460, 168] width 6 height 6
click at [457, 169] on icon at bounding box center [460, 168] width 6 height 6
click at [457, 171] on icon at bounding box center [460, 168] width 6 height 6
click at [306, 210] on button "MYR 11,510.29" at bounding box center [321, 208] width 31 height 6
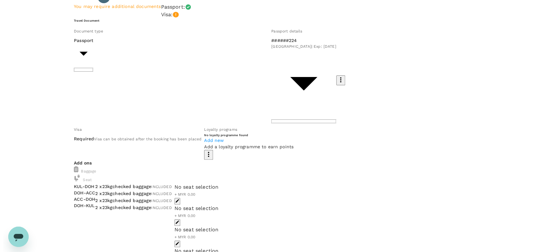
scroll to position [85, 0]
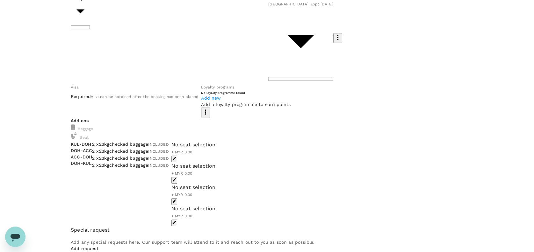
click at [176, 157] on icon "button" at bounding box center [174, 159] width 4 height 4
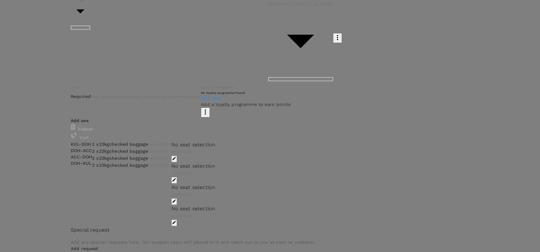
scroll to position [42, 0]
click at [96, 37] on p "Select" at bounding box center [73, 33] width 46 height 6
drag, startPoint x: 412, startPoint y: 249, endPoint x: 412, endPoint y: 239, distance: 9.6
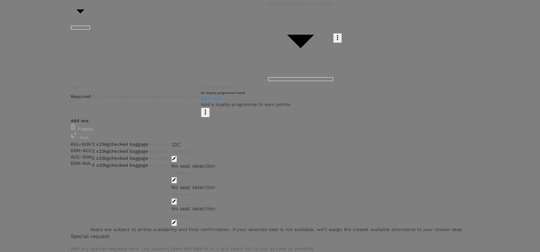
scroll to position [0, 0]
click at [115, 79] on p "Select" at bounding box center [92, 76] width 46 height 6
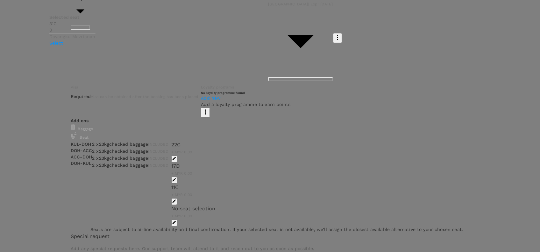
click at [96, 46] on p "Select" at bounding box center [72, 43] width 46 height 6
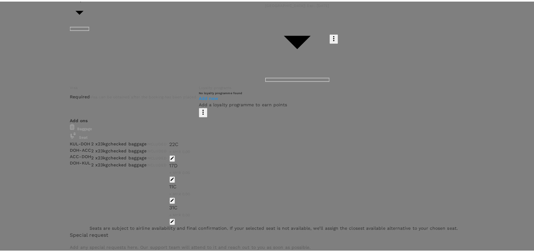
scroll to position [356, 0]
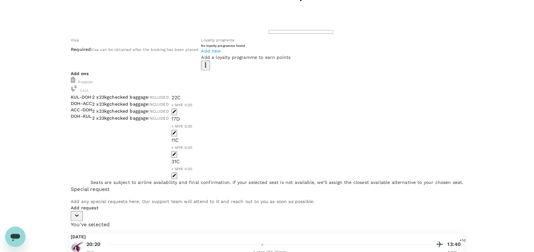
scroll to position [133, 0]
click at [81, 216] on icon "button" at bounding box center [77, 215] width 8 height 8
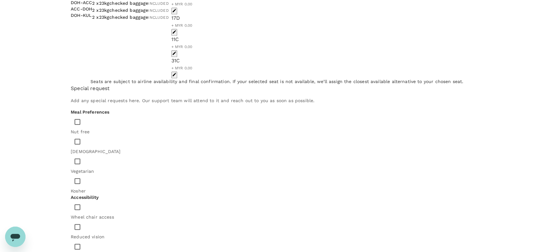
scroll to position [234, 0]
click at [84, 133] on input "checkbox" at bounding box center [77, 139] width 13 height 13
checkbox input "true"
drag, startPoint x: 108, startPoint y: 181, endPoint x: 113, endPoint y: 178, distance: 5.6
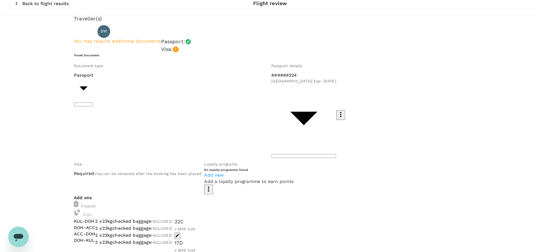
scroll to position [0, 0]
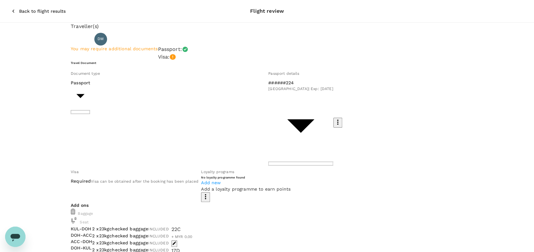
type textarea "Dear Trutrip team, Kindly add halal meal for guest. We acknowledge the meal add…"
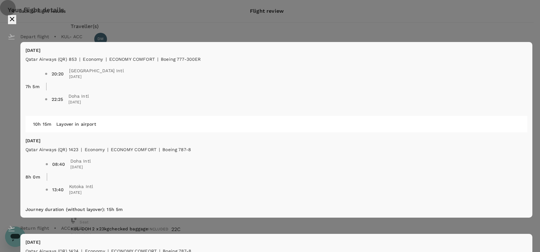
drag, startPoint x: 408, startPoint y: 18, endPoint x: 415, endPoint y: 19, distance: 6.4
click at [16, 18] on icon "close" at bounding box center [12, 19] width 8 height 8
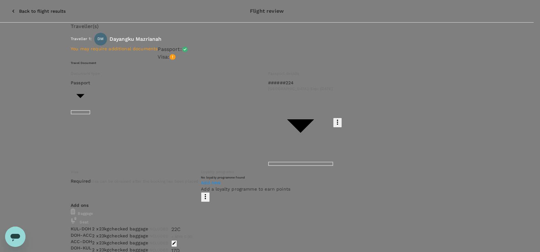
drag, startPoint x: 142, startPoint y: 105, endPoint x: 152, endPoint y: 117, distance: 15.7
paste textarea "Hi @Hariz / @Chathuranga, Requesting your approval for the flight below: PRJ NO…"
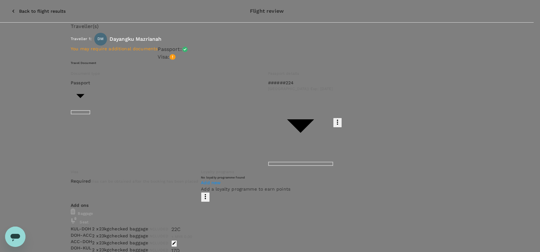
drag, startPoint x: 152, startPoint y: 103, endPoint x: 112, endPoint y: 102, distance: 40.4
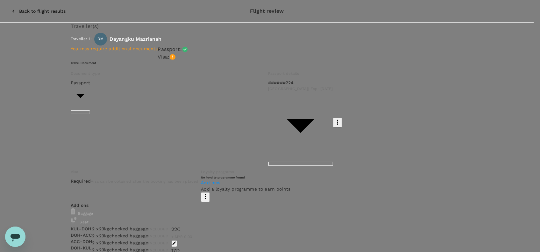
drag, startPoint x: 240, startPoint y: 122, endPoint x: 252, endPoint y: 123, distance: 12.1
drag, startPoint x: 254, startPoint y: 123, endPoint x: 142, endPoint y: 118, distance: 111.9
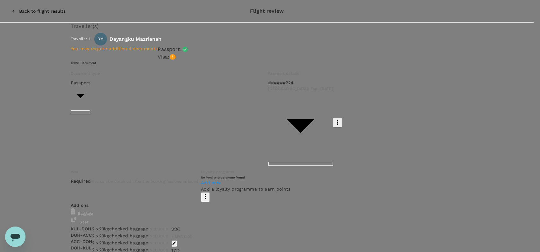
drag, startPoint x: 143, startPoint y: 124, endPoint x: 127, endPoint y: 117, distance: 17.2
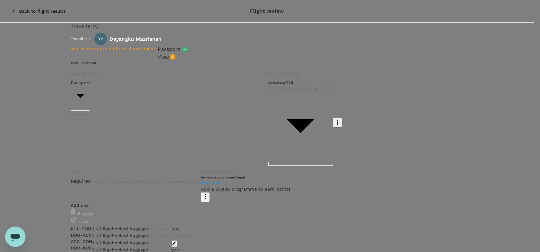
drag, startPoint x: 206, startPoint y: 115, endPoint x: 143, endPoint y: 113, distance: 63.4
drag, startPoint x: 161, startPoint y: 116, endPoint x: 173, endPoint y: 117, distance: 11.8
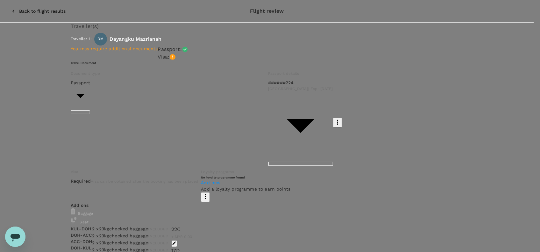
drag, startPoint x: 458, startPoint y: 198, endPoint x: 462, endPoint y: 194, distance: 6.1
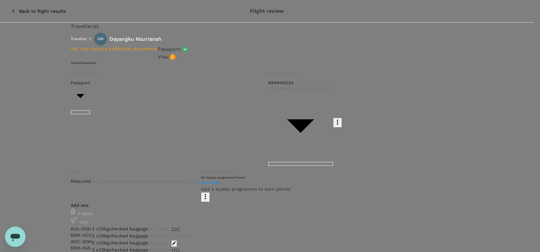
drag, startPoint x: 136, startPoint y: 109, endPoint x: 123, endPoint y: 110, distance: 12.4
paste textarea "82196"
drag, startPoint x: 234, startPoint y: 117, endPoint x: 138, endPoint y: 116, distance: 96.5
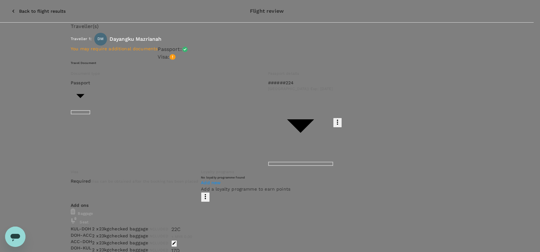
paste textarea "AVNASH INDUSTRIES GHANA LIMITED"
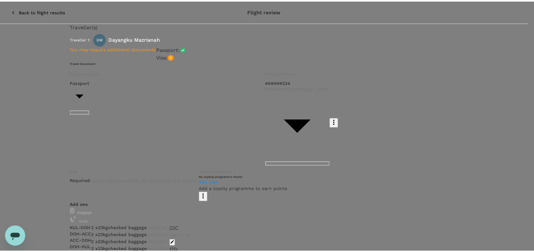
scroll to position [51, 0]
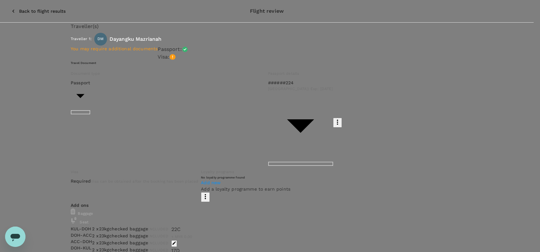
type textarea "Hi @Hariz / @Chathuranga, Requesting your approval for the flight below: PRJ NO…"
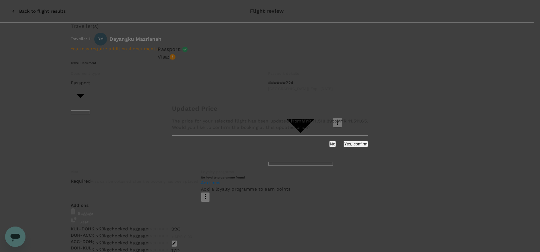
click at [344, 147] on button "Yes, confirm" at bounding box center [356, 144] width 25 height 6
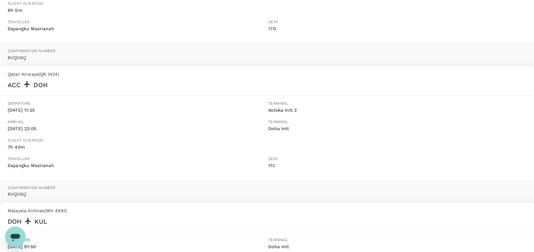
scroll to position [297, 0]
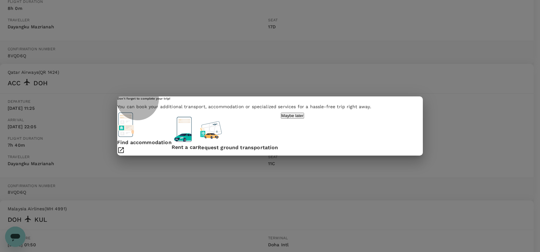
drag, startPoint x: 389, startPoint y: 164, endPoint x: 367, endPoint y: 168, distance: 22.7
click at [304, 118] on p "Maybe later" at bounding box center [292, 115] width 22 height 5
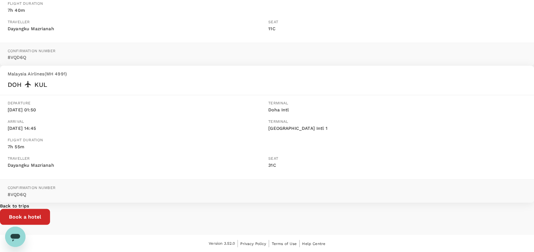
scroll to position [483, 0]
drag, startPoint x: 374, startPoint y: 114, endPoint x: 317, endPoint y: 75, distance: 68.9
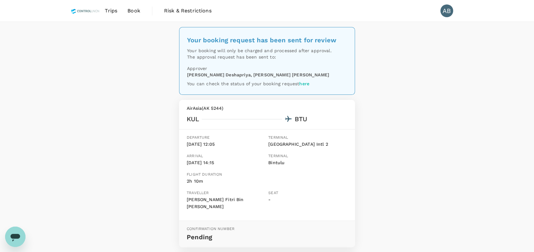
click at [135, 48] on div "Your booking request has been sent for review Your booking will only be charged…" at bounding box center [267, 232] width 534 height 420
click at [132, 12] on span "Book" at bounding box center [133, 11] width 13 height 8
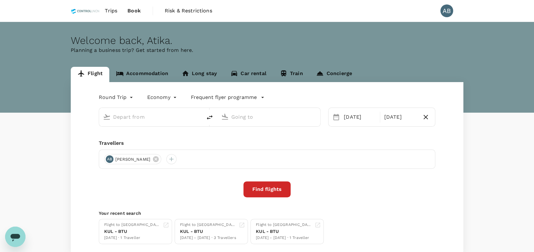
type input "Kuala Lumpur Intl ([GEOGRAPHIC_DATA])"
type input "Kotoka Intl (ACC)"
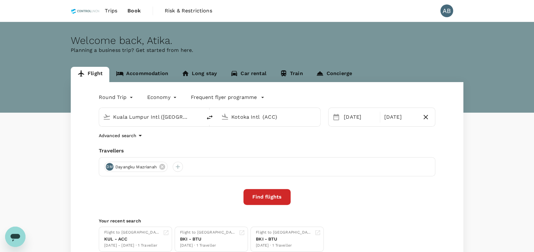
click at [64, 60] on div "Welcome back , Atika . Planning a business trip? Get started from here." at bounding box center [267, 67] width 534 height 91
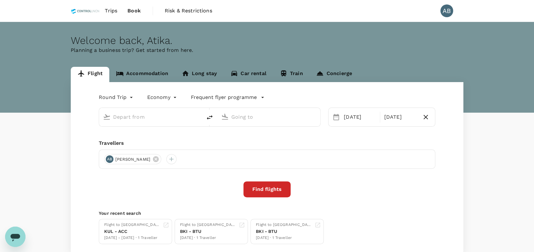
type input "Kuala Lumpur Intl ([GEOGRAPHIC_DATA])"
type input "Kotoka Intl (ACC)"
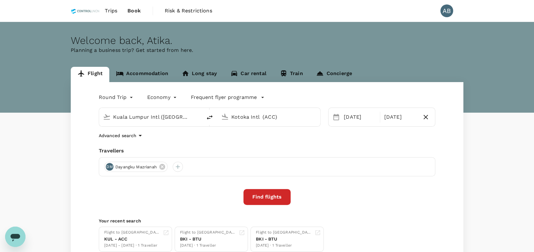
click at [57, 61] on div "Welcome back , Atika . Planning a business trip? Get started from here." at bounding box center [267, 67] width 534 height 91
click at [161, 166] on icon at bounding box center [162, 167] width 6 height 6
click at [167, 146] on div "Round Trip roundtrip Economy economy Frequent flyer programme Kuala Lumpur Intl…" at bounding box center [267, 172] width 392 height 180
drag, startPoint x: 220, startPoint y: 146, endPoint x: 189, endPoint y: 123, distance: 39.8
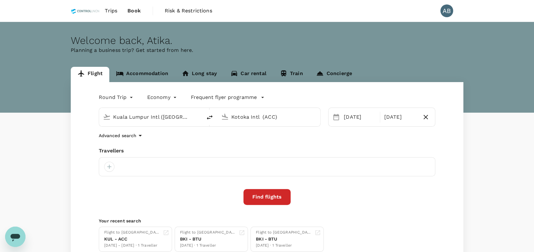
click at [219, 146] on div "Round Trip roundtrip Economy economy Frequent flyer programme Kuala Lumpur Intl…" at bounding box center [267, 172] width 392 height 180
click at [163, 116] on input "Kuala Lumpur Intl (KUL)" at bounding box center [150, 117] width 75 height 10
type input "Kuala Lumpur Intl (KUL)"
click at [253, 113] on input "Kotoka Intl (ACC)" at bounding box center [268, 117] width 75 height 10
type input "Kotoka Intl (ACC)"
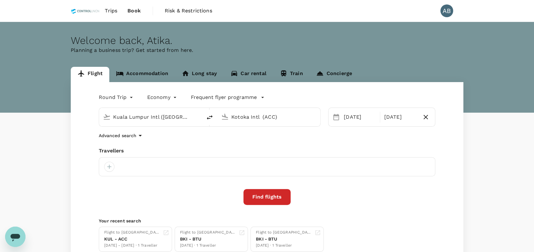
click at [155, 116] on input "Kuala Lumpur Intl (KUL)" at bounding box center [150, 117] width 75 height 10
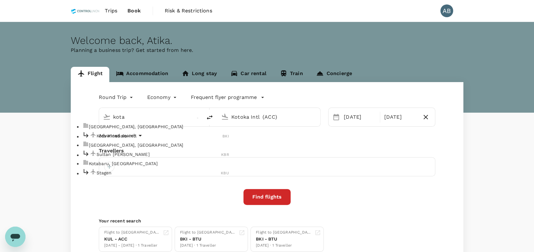
click at [138, 139] on p "Kota Kinabalu Intl" at bounding box center [159, 136] width 126 height 6
type input "Kota Kinabalu Intl (BKI)"
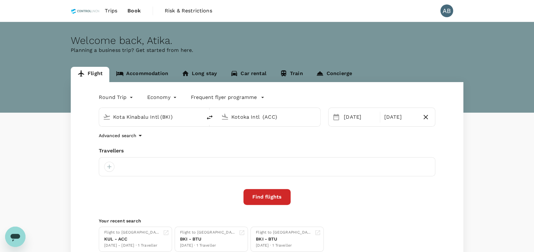
click at [231, 146] on div "Round Trip roundtrip Economy economy Frequent flyer programme Kota Kinabalu Int…" at bounding box center [267, 172] width 392 height 180
click at [262, 117] on input "Kotoka Intl (ACC)" at bounding box center [268, 117] width 75 height 10
click at [237, 139] on p "Bintulu" at bounding box center [277, 136] width 125 height 6
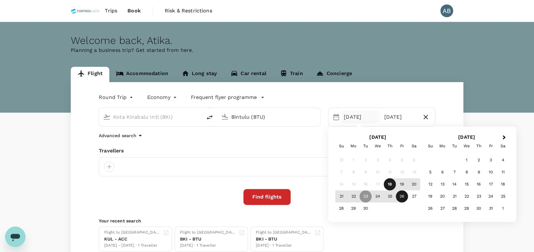
type input "Bintulu (BTU)"
click at [218, 140] on div "Round Trip roundtrip Economy economy Frequent flyer programme Kota Kinabalu Int…" at bounding box center [267, 172] width 392 height 180
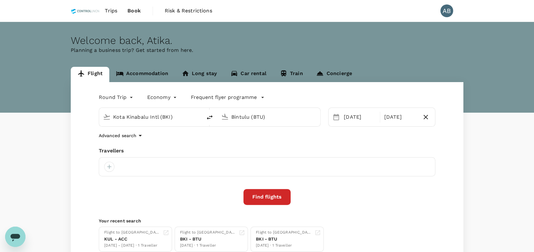
click at [353, 140] on div "Round Trip roundtrip Economy economy Frequent flyer programme Kota Kinabalu Int…" at bounding box center [267, 172] width 392 height 180
click at [357, 118] on div "23 Sep" at bounding box center [359, 117] width 37 height 13
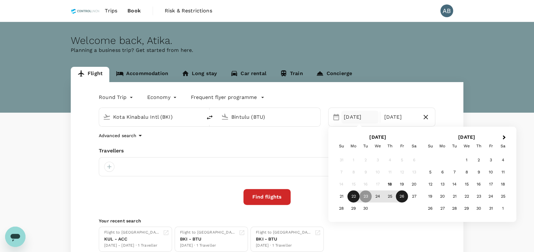
click at [353, 195] on div "22" at bounding box center [353, 197] width 12 height 12
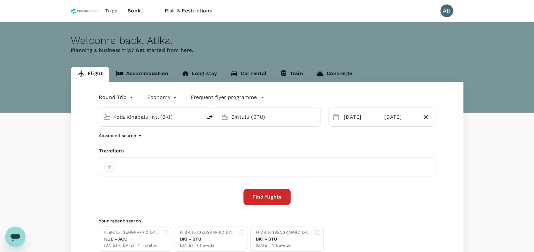
click at [280, 141] on div "Round Trip roundtrip Economy economy Frequent flyer programme Kota Kinabalu Int…" at bounding box center [267, 172] width 392 height 180
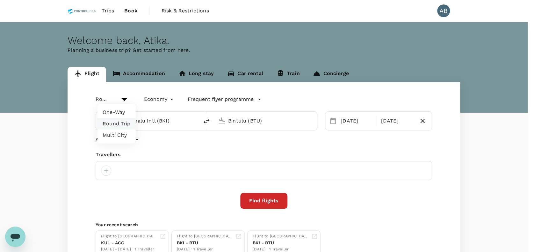
click at [107, 93] on body "Trips Book Risk & Restrictions AB Welcome back , Atika . Planning a business tr…" at bounding box center [267, 153] width 534 height 306
click at [118, 114] on li "One-Way" at bounding box center [116, 112] width 38 height 11
type input "oneway"
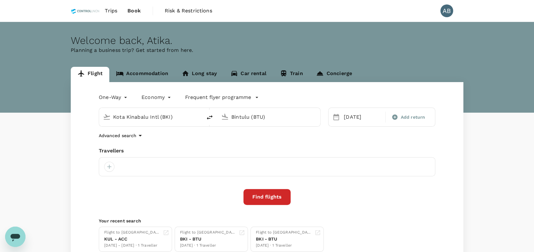
click at [390, 145] on div "One-Way oneway Economy economy Frequent flyer programme Kota Kinabalu Intl (BKI…" at bounding box center [267, 172] width 392 height 180
click at [338, 145] on div "One-Way oneway Economy economy Frequent flyer programme Kota Kinabalu Intl (BKI…" at bounding box center [267, 172] width 392 height 180
click at [314, 142] on div "One-Way oneway Economy economy Frequent flyer programme Kota Kinabalu Intl (BKI…" at bounding box center [267, 172] width 392 height 180
click at [107, 167] on div at bounding box center [109, 167] width 10 height 10
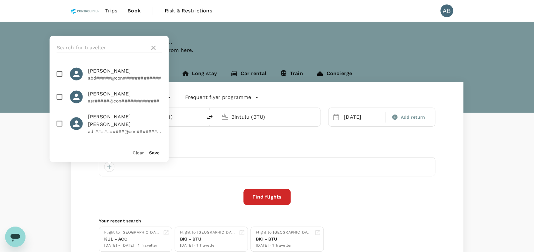
click at [60, 78] on input "checkbox" at bounding box center [59, 73] width 13 height 13
checkbox input "true"
click at [151, 150] on button "Save" at bounding box center [154, 152] width 11 height 5
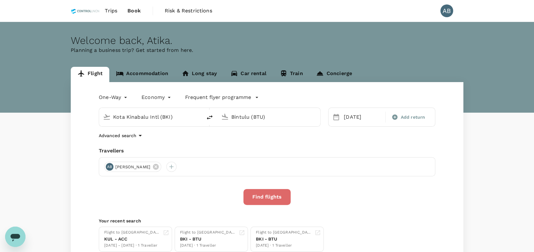
click at [267, 198] on button "Find flights" at bounding box center [266, 197] width 47 height 16
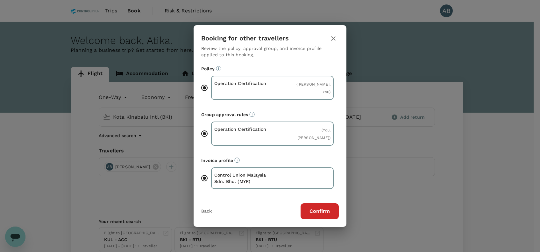
click at [322, 214] on button "Confirm" at bounding box center [320, 211] width 38 height 16
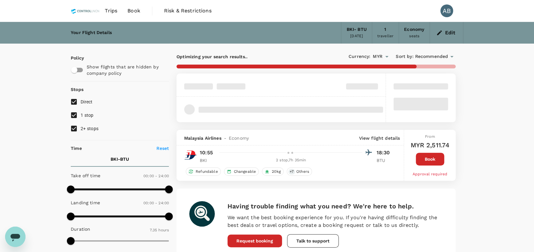
click at [75, 129] on input "2+ stops" at bounding box center [73, 128] width 13 height 13
checkbox input "false"
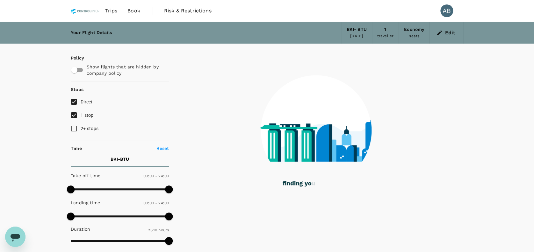
type input "1570"
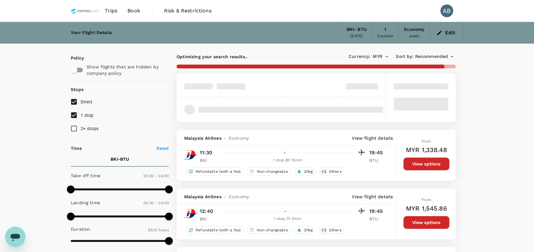
checkbox input "false"
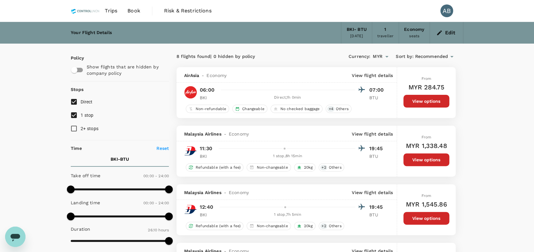
click at [331, 126] on div "Malaysia Airlines - Economy View flight details" at bounding box center [286, 134] width 220 height 16
click at [271, 126] on div "Malaysia Airlines - Economy View flight details" at bounding box center [286, 134] width 220 height 16
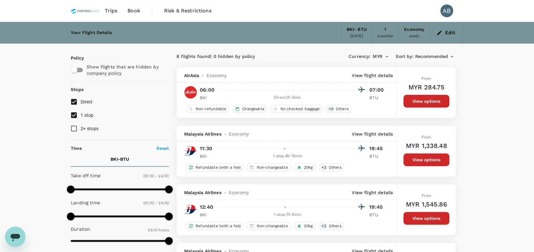
click at [351, 72] on div "AirAsia - Economy View flight details" at bounding box center [288, 75] width 209 height 6
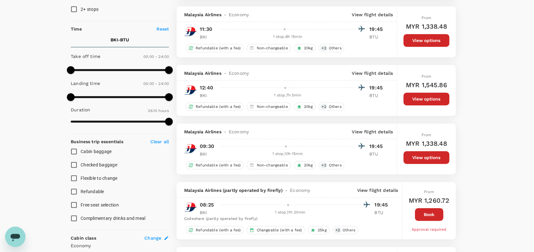
scroll to position [127, 0]
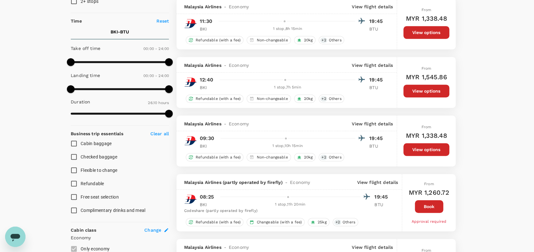
click at [386, 65] on p "View flight details" at bounding box center [372, 65] width 41 height 6
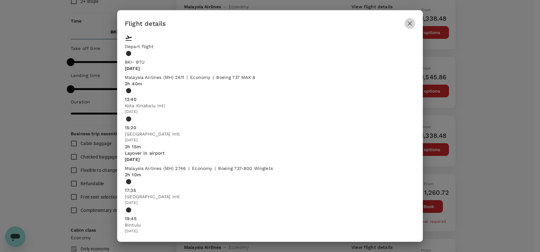
click at [409, 27] on icon "button" at bounding box center [410, 24] width 8 height 8
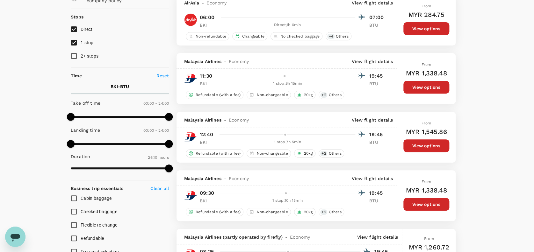
scroll to position [0, 0]
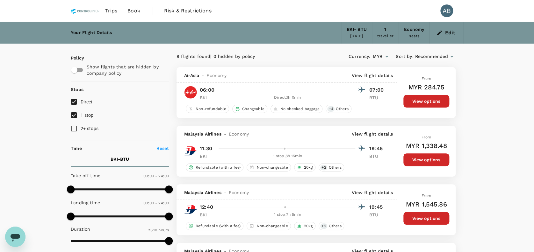
click at [329, 55] on div "Currency : MYR Sort by : Recommended" at bounding box center [385, 56] width 139 height 11
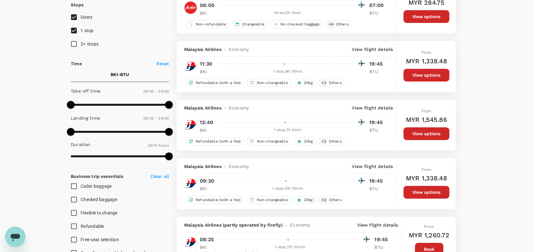
click at [384, 50] on p "View flight details" at bounding box center [372, 49] width 41 height 6
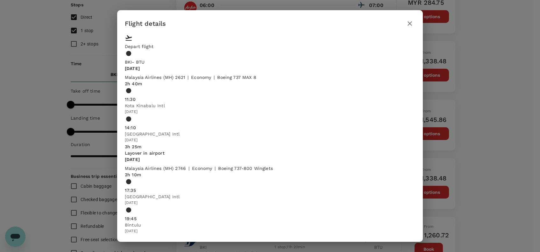
click at [408, 27] on icon "button" at bounding box center [410, 24] width 8 height 8
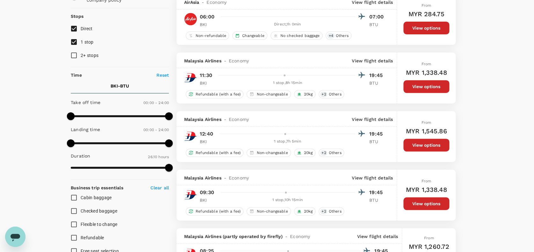
scroll to position [0, 0]
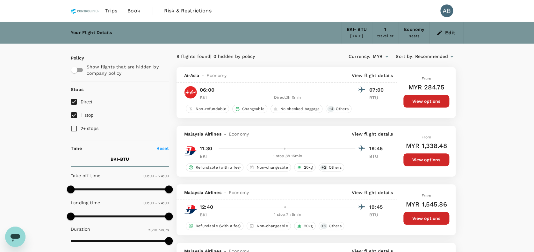
click at [325, 56] on div "Currency : MYR Sort by : Recommended" at bounding box center [385, 56] width 139 height 11
click at [405, 51] on div "Currency : MYR Sort by : Recommended" at bounding box center [385, 56] width 139 height 11
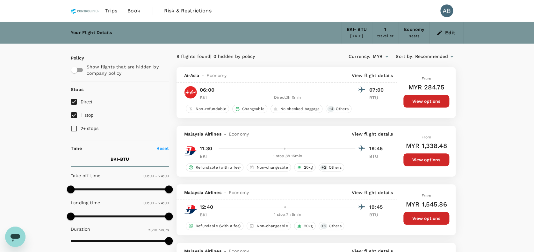
click at [303, 54] on div "8 flights found | 0 hidden by policy" at bounding box center [245, 56] width 139 height 7
click at [439, 32] on icon "button" at bounding box center [439, 32] width 5 height 5
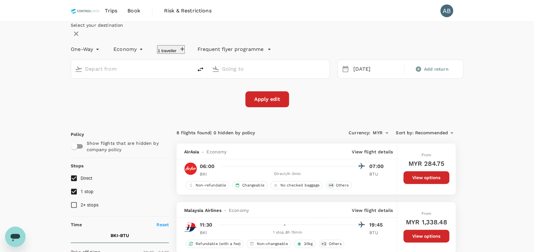
type input "Kota Kinabalu Intl (BKI)"
type input "Bintulu (BTU)"
click at [204, 107] on div "Select your destination One-Way oneway Economy economy 1 traveller Frequent fly…" at bounding box center [267, 64] width 392 height 85
click at [359, 75] on div "22 Sep" at bounding box center [376, 69] width 52 height 12
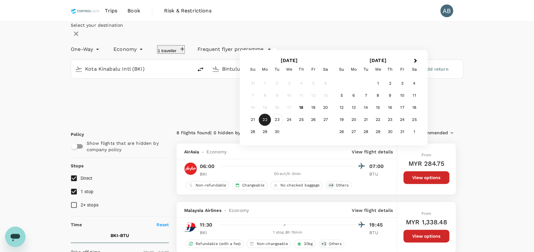
click at [283, 126] on div "23" at bounding box center [277, 120] width 12 height 12
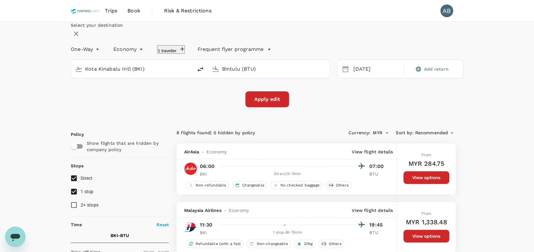
drag, startPoint x: 302, startPoint y: 138, endPoint x: 275, endPoint y: 130, distance: 27.7
click at [301, 107] on div "Select your destination One-Way oneway Economy economy 1 traveller Frequent fly…" at bounding box center [267, 64] width 392 height 85
click at [268, 107] on button "Apply edit" at bounding box center [267, 99] width 44 height 16
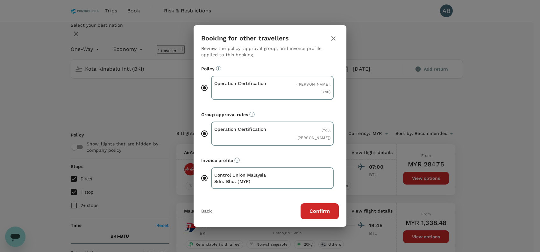
click at [334, 207] on button "Confirm" at bounding box center [320, 211] width 38 height 16
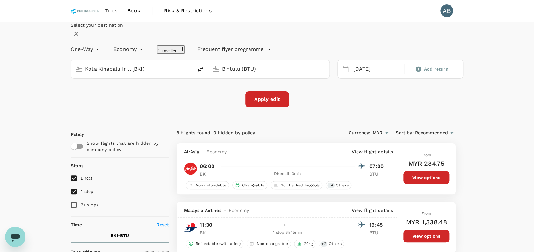
checkbox input "false"
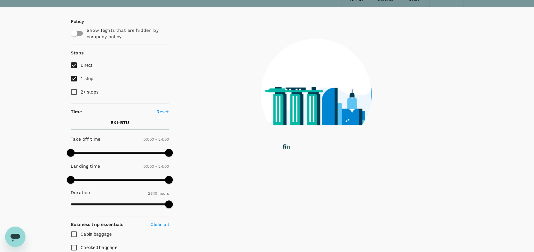
scroll to position [85, 0]
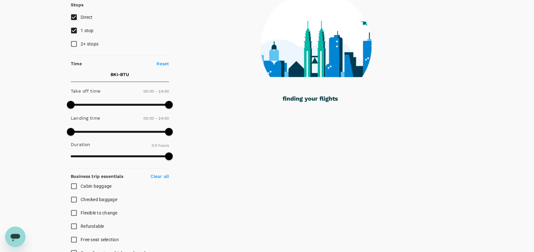
type input "455"
checkbox input "true"
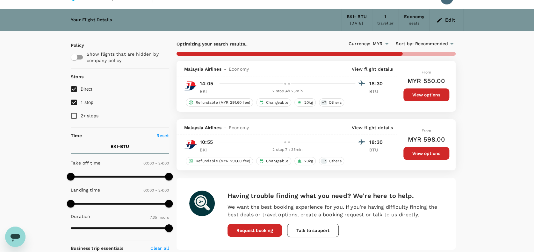
scroll to position [0, 0]
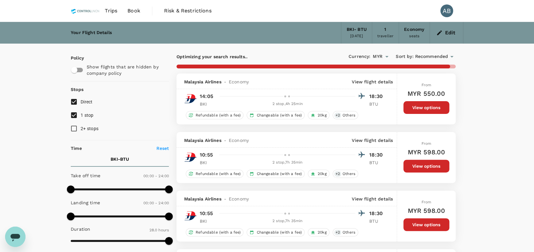
type input "1680"
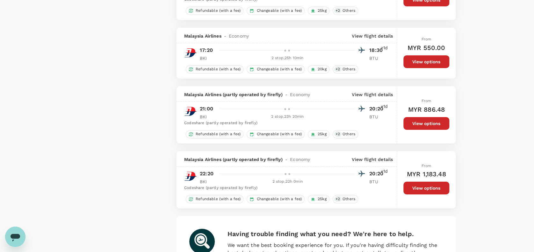
scroll to position [1149, 0]
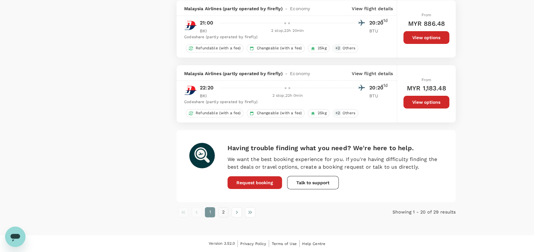
click at [226, 213] on button "2" at bounding box center [223, 212] width 10 height 10
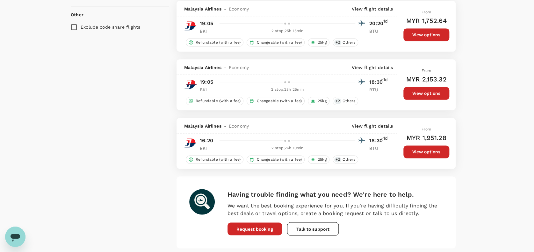
scroll to position [471, 0]
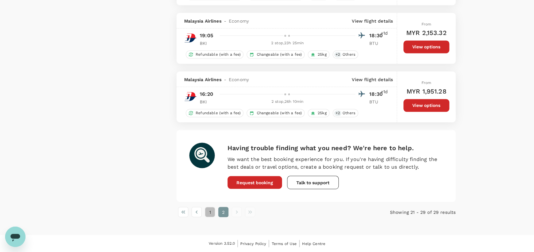
click at [209, 211] on button "1" at bounding box center [210, 212] width 10 height 10
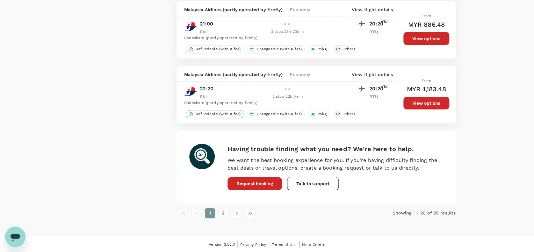
scroll to position [1149, 0]
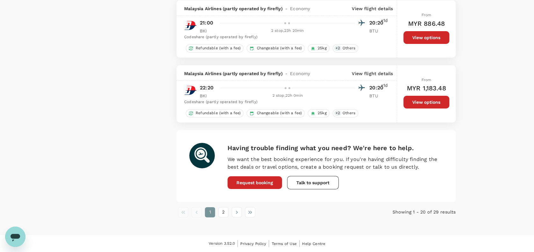
click at [195, 213] on li "pagination navigation" at bounding box center [196, 212] width 13 height 10
click at [219, 214] on button "2" at bounding box center [223, 212] width 10 height 10
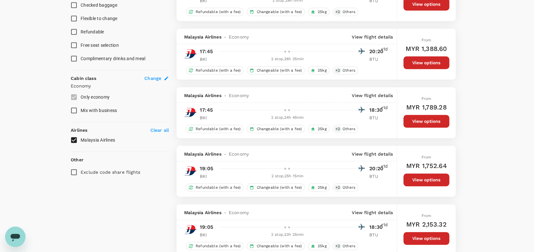
scroll to position [297, 0]
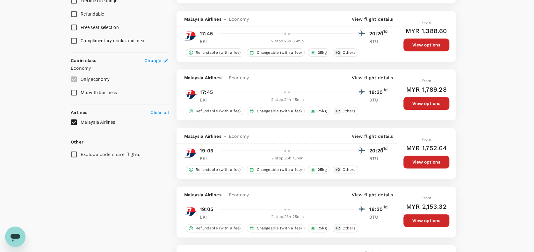
click at [74, 120] on input "Malaysia Airlines" at bounding box center [73, 122] width 13 height 13
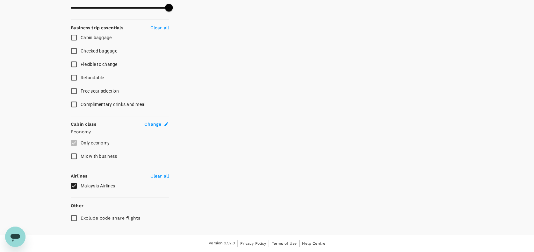
scroll to position [232, 0]
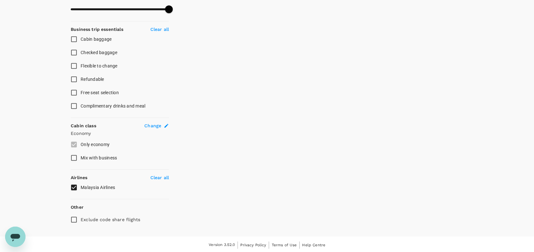
click at [161, 175] on p "Clear all" at bounding box center [159, 177] width 18 height 6
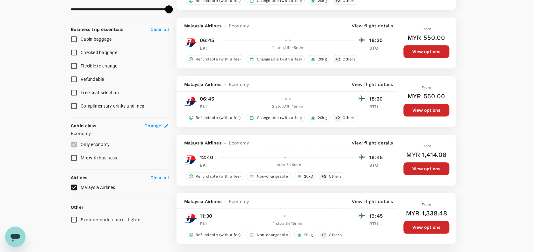
click at [160, 174] on p "Clear all" at bounding box center [159, 177] width 18 height 6
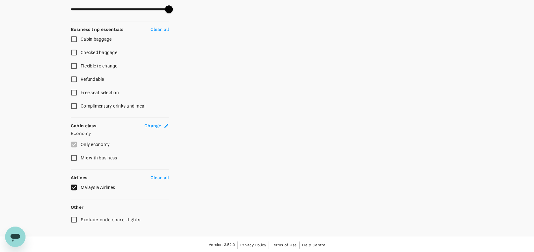
click at [76, 184] on input "Malaysia Airlines" at bounding box center [73, 187] width 13 height 13
click at [75, 186] on input "Malaysia Airlines" at bounding box center [73, 187] width 13 height 13
checkbox input "true"
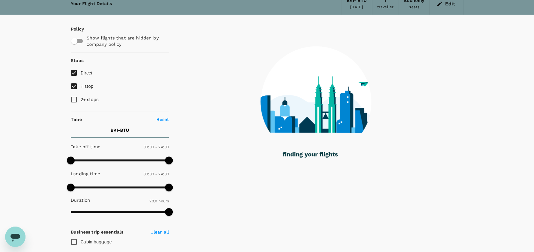
scroll to position [0, 0]
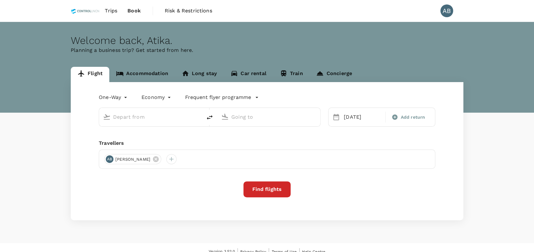
type input "Kota Kinabalu Intl (BKI)"
type input "Bintulu (BTU)"
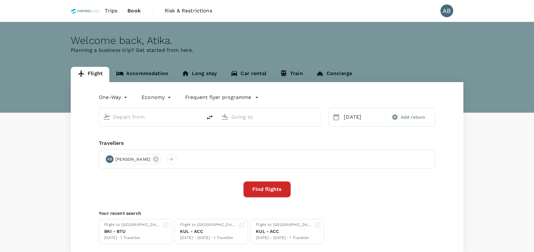
type input "Kota Kinabalu Intl (BKI)"
type input "Bintulu (BTU)"
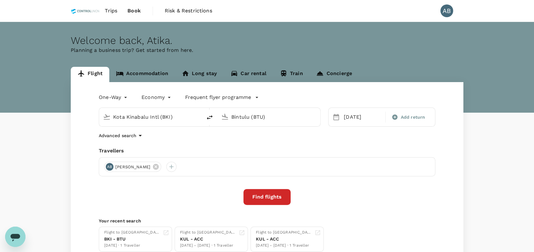
click at [196, 139] on div "Advanced search" at bounding box center [267, 136] width 336 height 8
click at [281, 199] on button "Find flights" at bounding box center [266, 197] width 47 height 16
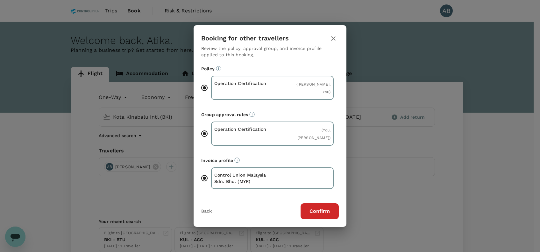
click at [326, 209] on button "Confirm" at bounding box center [320, 211] width 38 height 16
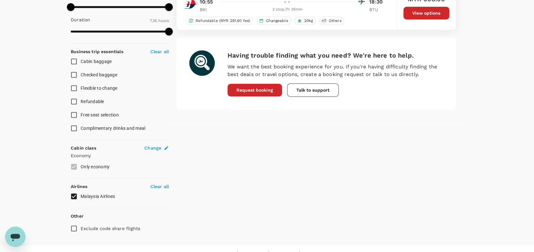
scroll to position [212, 0]
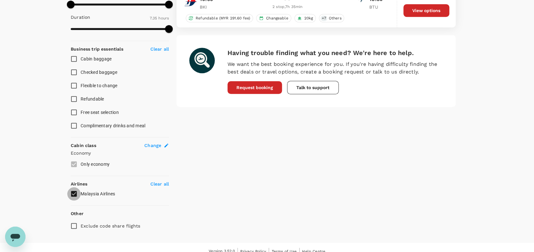
click at [74, 190] on input "Malaysia Airlines" at bounding box center [73, 193] width 13 height 13
checkbox input "true"
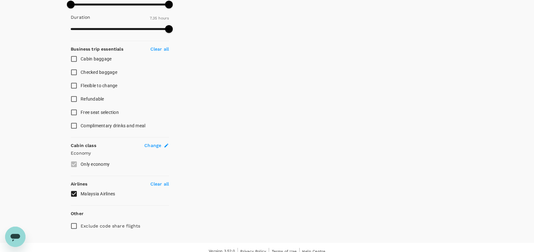
click at [168, 181] on p "Clear all" at bounding box center [159, 184] width 18 height 6
click at [161, 182] on p "Clear all" at bounding box center [159, 184] width 18 height 6
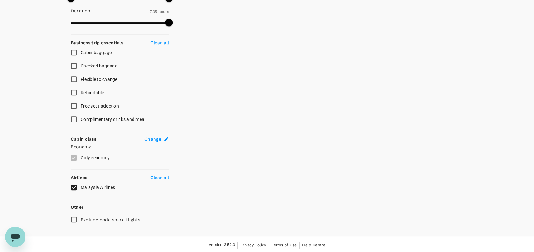
type input "1680"
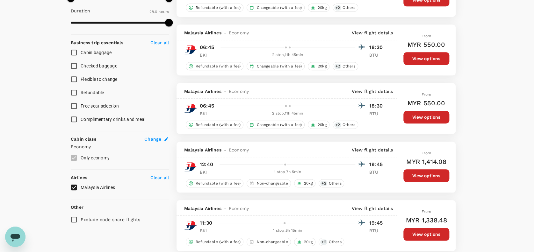
click at [73, 155] on label "Only economy" at bounding box center [115, 157] width 96 height 13
click at [150, 137] on span "Change" at bounding box center [152, 139] width 17 height 6
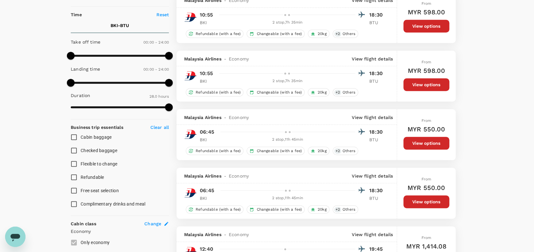
type input "Kota Kinabalu Intl (BKI)"
type input "Bintulu (BTU)"
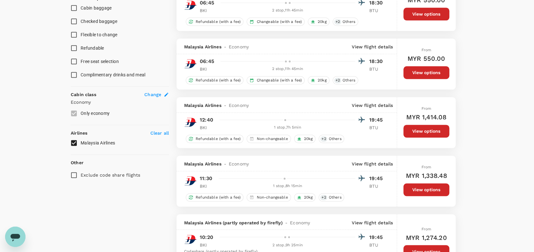
scroll to position [382, 0]
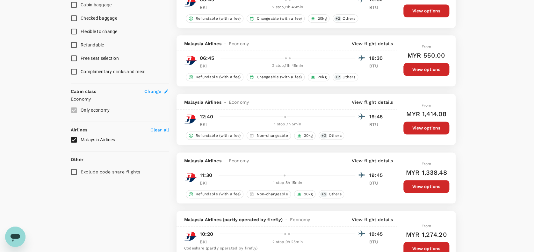
click at [166, 129] on p "Clear all" at bounding box center [159, 130] width 18 height 6
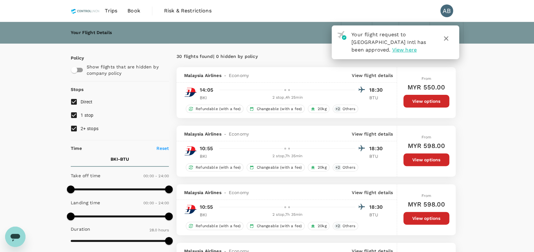
click at [447, 36] on icon "button" at bounding box center [446, 39] width 8 height 8
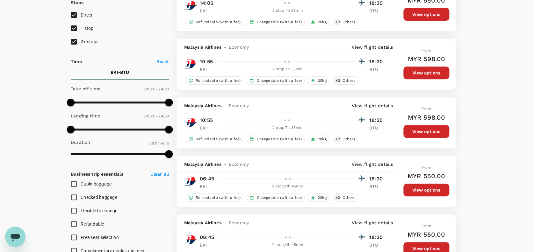
scroll to position [212, 0]
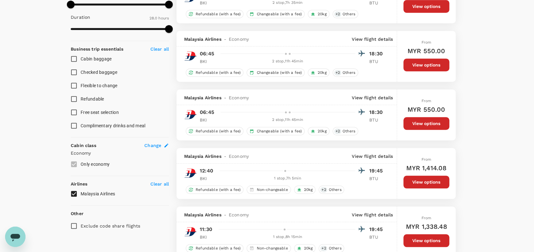
click at [75, 192] on input "Malaysia Airlines" at bounding box center [73, 193] width 13 height 13
click at [75, 193] on input "Malaysia Airlines" at bounding box center [73, 193] width 13 height 13
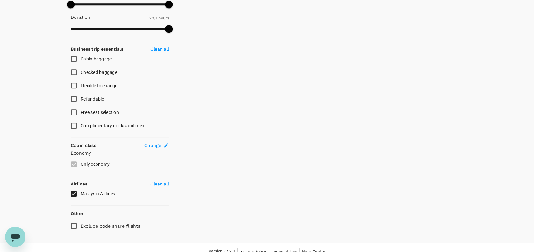
click at [95, 194] on span "Malaysia Airlines" at bounding box center [98, 193] width 34 height 5
click at [81, 194] on input "Malaysia Airlines" at bounding box center [73, 193] width 13 height 13
checkbox input "true"
click at [161, 181] on p "Clear all" at bounding box center [159, 184] width 18 height 6
click at [160, 180] on div "Clear all" at bounding box center [158, 182] width 21 height 9
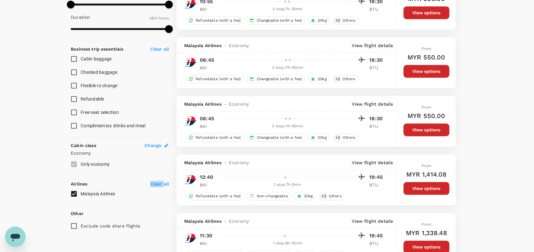
click at [157, 181] on p "Clear all" at bounding box center [159, 184] width 18 height 6
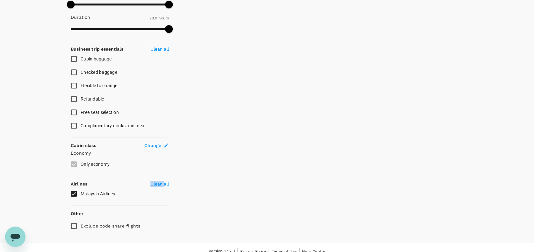
click at [156, 181] on p "Clear all" at bounding box center [159, 184] width 18 height 6
drag, startPoint x: 156, startPoint y: 181, endPoint x: 146, endPoint y: 206, distance: 26.5
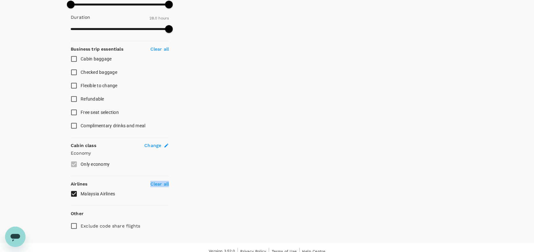
click at [155, 182] on p "Clear all" at bounding box center [159, 184] width 18 height 6
click at [146, 206] on div "Policy Show flights that are hidden by company policy Stops Direct 1 stop 2+ st…" at bounding box center [120, 38] width 98 height 390
click at [162, 182] on p "Clear all" at bounding box center [159, 184] width 18 height 6
click at [151, 208] on div "Policy Show flights that are hidden by company policy Stops Direct 1 stop 2+ st…" at bounding box center [120, 38] width 98 height 390
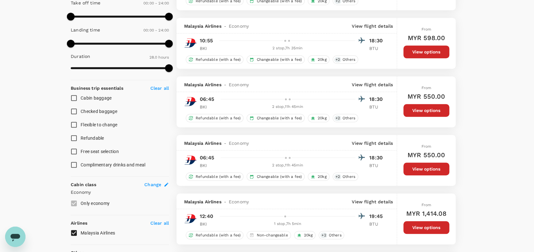
scroll to position [0, 0]
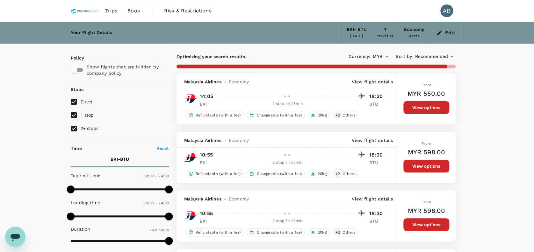
click at [75, 127] on input "2+ stops" at bounding box center [73, 128] width 13 height 13
checkbox input "false"
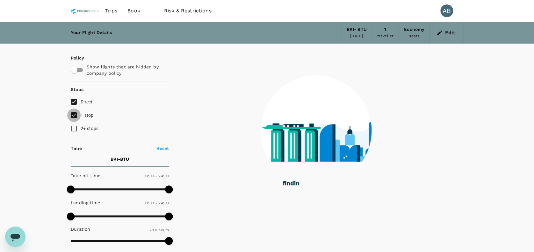
click at [74, 115] on input "1 stop" at bounding box center [73, 115] width 13 height 13
checkbox input "false"
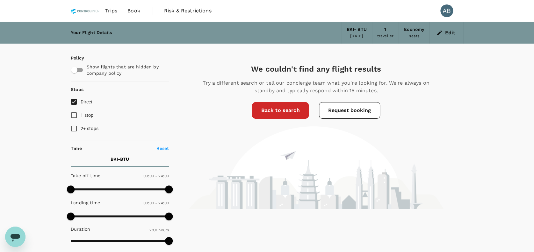
click at [16, 138] on div "Your Flight Details BKI - BTU 23 Sep 2025 1 traveller Economy seats Edit Policy…" at bounding box center [267, 238] width 534 height 433
click at [269, 56] on div "We couldn't find any flight results Try a different search or tell our concierg…" at bounding box center [316, 244] width 294 height 401
click at [440, 33] on icon "button" at bounding box center [439, 33] width 6 height 6
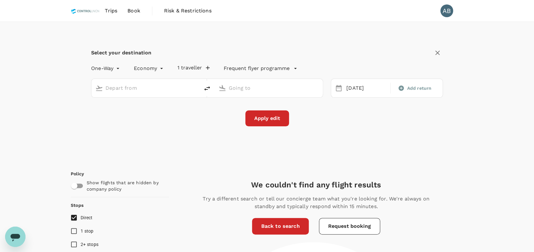
type input "Kota Kinabalu Intl (BKI)"
type input "Bintulu (BTU)"
click at [329, 46] on div "Select your destination One-Way oneway Economy economy 1 traveller Frequent fly…" at bounding box center [267, 91] width 392 height 138
click at [260, 91] on input "Bintulu (BTU)" at bounding box center [269, 88] width 81 height 10
click at [239, 89] on input "Bintulu (BTU)" at bounding box center [269, 88] width 81 height 10
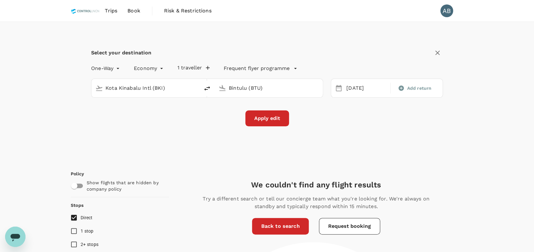
click at [238, 87] on input "Bintulu (BTU)" at bounding box center [269, 88] width 81 height 10
drag, startPoint x: 273, startPoint y: 88, endPoint x: 226, endPoint y: 87, distance: 46.2
click at [226, 87] on div "Bintulu (BTU)" at bounding box center [272, 87] width 93 height 13
type input "Bintulu (BTU)"
click at [187, 130] on div "Select your destination One-Way oneway Economy economy 1 traveller Frequent fly…" at bounding box center [267, 91] width 392 height 138
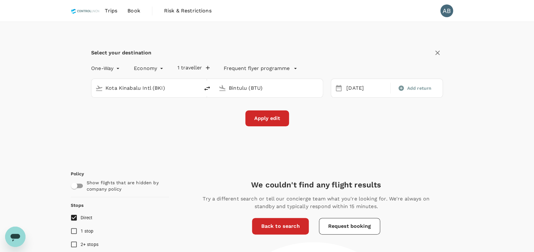
click at [276, 87] on input "Bintulu (BTU)" at bounding box center [269, 88] width 81 height 10
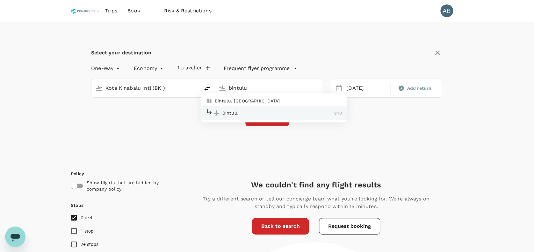
click at [256, 101] on p "Bintulu, Malaysia" at bounding box center [278, 101] width 127 height 6
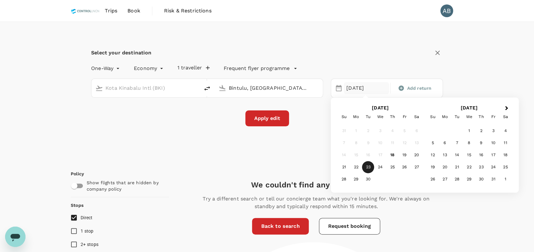
type input "Bintulu, Malaysia (any)"
click at [368, 167] on div "23" at bounding box center [368, 167] width 12 height 12
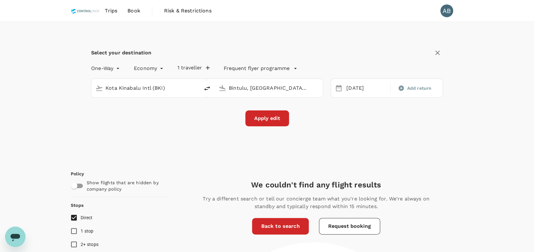
click at [280, 123] on button "Apply edit" at bounding box center [267, 118] width 44 height 16
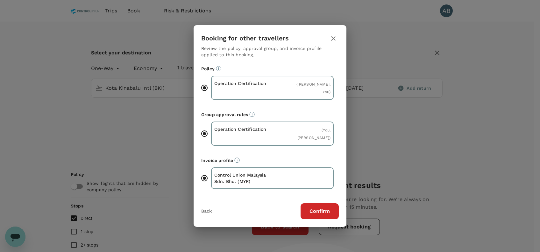
click at [334, 39] on icon "button" at bounding box center [334, 39] width 8 height 8
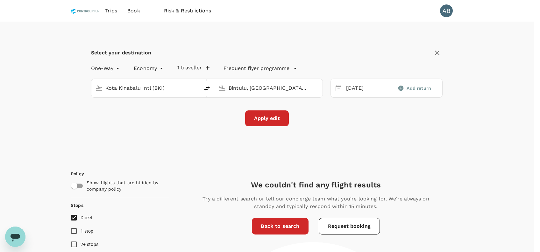
click at [379, 36] on div "Select your destination One-Way oneway Economy economy 1 traveller Frequent fly…" at bounding box center [267, 91] width 392 height 138
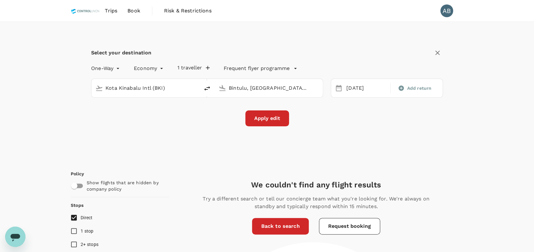
click at [282, 89] on input "Bintulu, Malaysia (any)" at bounding box center [269, 88] width 81 height 10
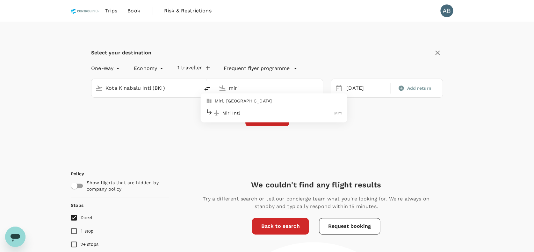
click at [233, 113] on p "Miri Intl" at bounding box center [278, 113] width 112 height 6
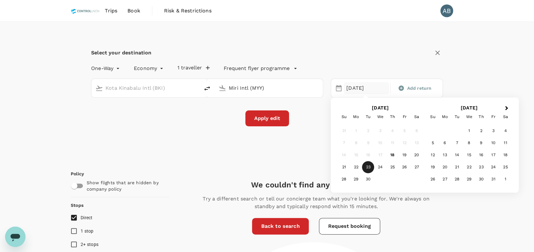
type input "Miri Intl (MYY)"
drag, startPoint x: 369, startPoint y: 166, endPoint x: 361, endPoint y: 164, distance: 8.7
click at [369, 166] on div "23" at bounding box center [368, 167] width 12 height 12
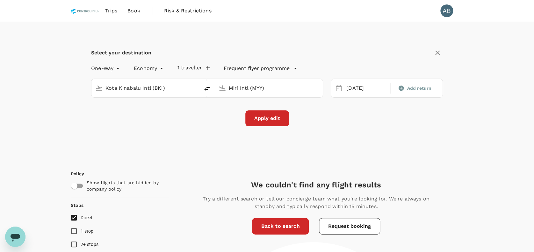
click at [269, 116] on button "Apply edit" at bounding box center [267, 118] width 44 height 16
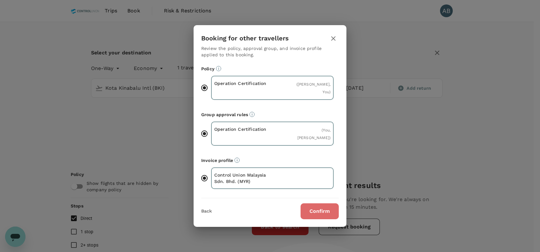
click at [318, 215] on button "Confirm" at bounding box center [320, 211] width 38 height 16
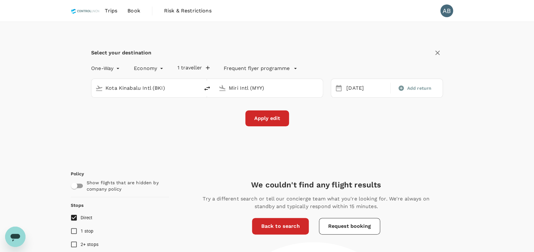
checkbox input "false"
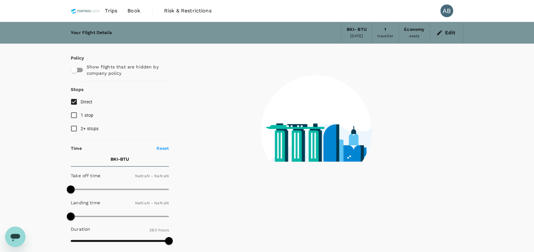
type input "1440"
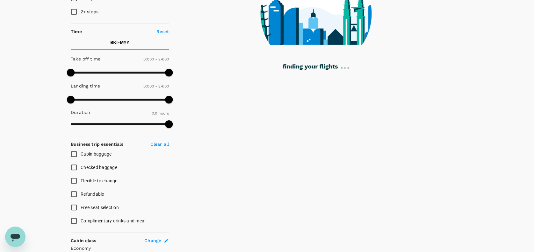
scroll to position [78, 0]
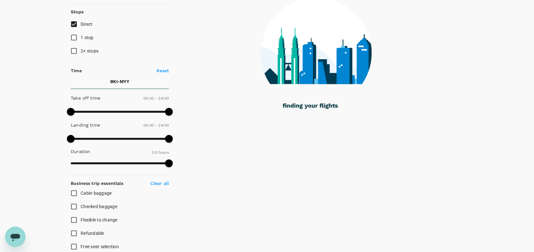
type input "295"
checkbox input "true"
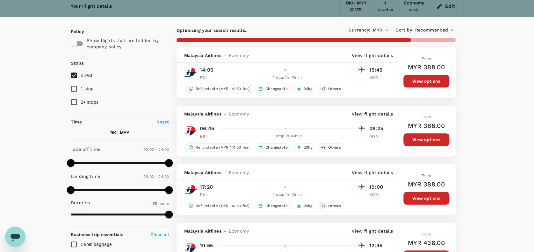
scroll to position [14, 0]
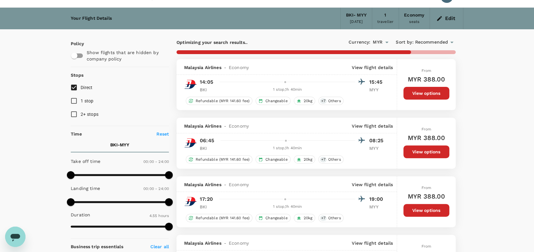
type input "2825"
checkbox input "false"
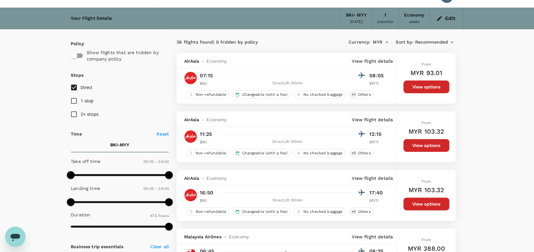
click at [425, 146] on button "View options" at bounding box center [426, 145] width 46 height 13
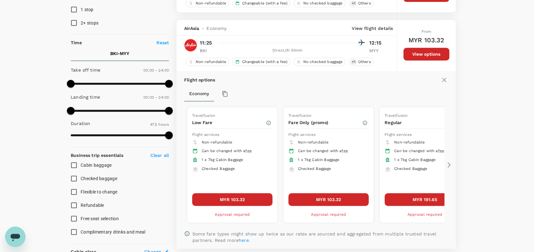
scroll to position [126, 0]
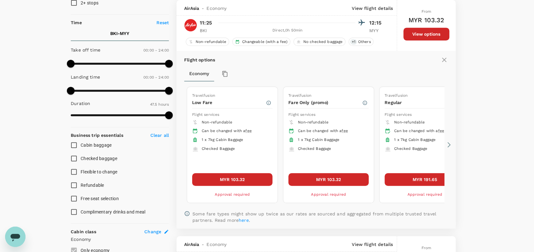
click at [250, 178] on button "MYR 103.32" at bounding box center [232, 179] width 80 height 13
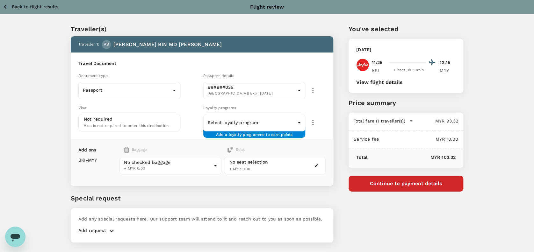
click at [43, 125] on div "Traveller(s) Traveller 1 : AB ABD HAMID BIN MD BINSIN Travel Document Document …" at bounding box center [267, 132] width 534 height 236
click at [183, 69] on div "Travel Document Document type Passport Passport ​ Passport details ######035 Ma…" at bounding box center [202, 96] width 262 height 87
click at [181, 164] on body "Back to flight results Flight review Traveller(s) Traveller 1 : AB ABD HAMID BI…" at bounding box center [267, 134] width 534 height 269
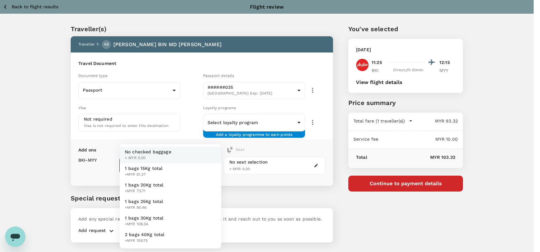
click at [155, 187] on span "1 bags 20Kg total" at bounding box center [144, 185] width 39 height 6
type input "2 - 73.71"
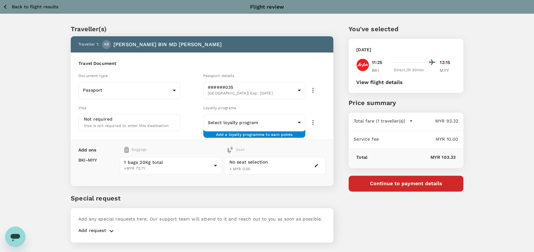
click at [145, 186] on div "Traveller(s) Traveller 1 : AB ABD HAMID BIN MD BINSIN Travel Document Document …" at bounding box center [194, 129] width 278 height 241
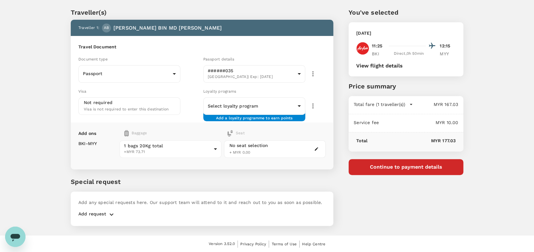
click at [425, 210] on div "You've selected Tuesday, 23 Sep 2025 11:25 12:15 BKI Direct , 0h 50min MYY View…" at bounding box center [398, 112] width 130 height 241
click at [106, 211] on button "button" at bounding box center [111, 215] width 11 height 8
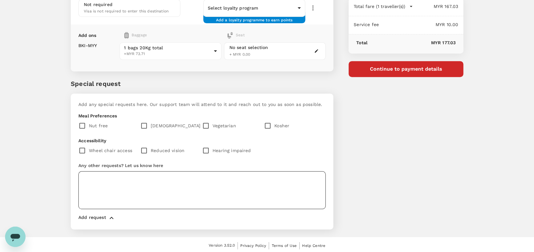
scroll to position [115, 0]
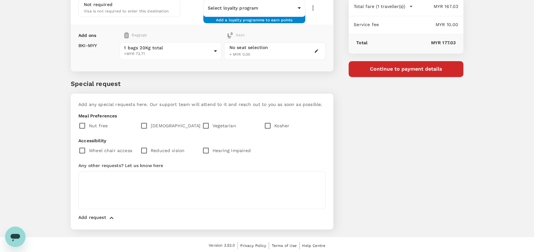
click at [145, 121] on input "checkbox" at bounding box center [145, 125] width 11 height 13
checkbox input "true"
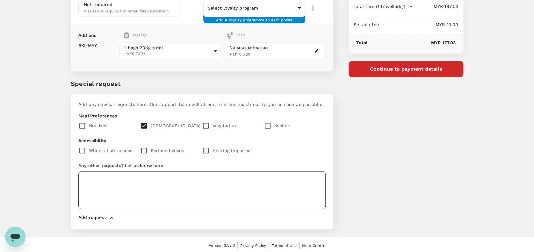
click at [97, 177] on textarea at bounding box center [201, 190] width 247 height 38
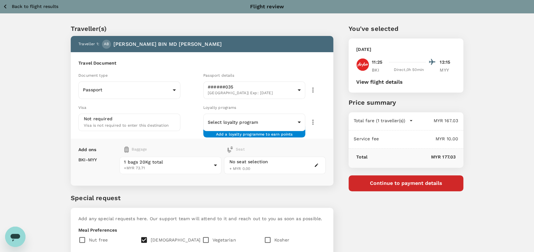
scroll to position [0, 0]
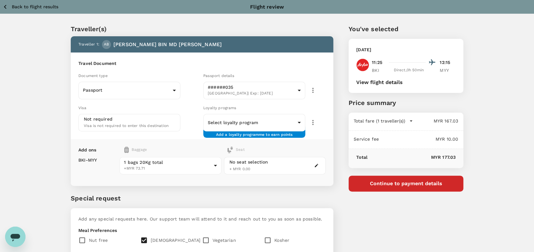
type textarea "Dear Trutrip team, Kindly prepare rice meal for guest and we acknowledge additi…"
click at [363, 84] on button "View flight details" at bounding box center [379, 83] width 46 height 6
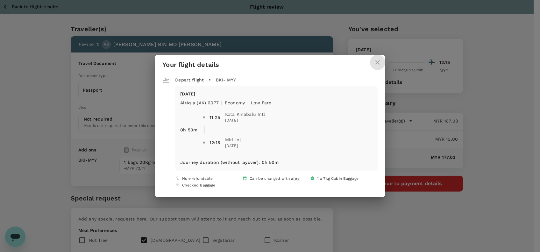
click at [374, 62] on icon "close" at bounding box center [378, 63] width 8 height 8
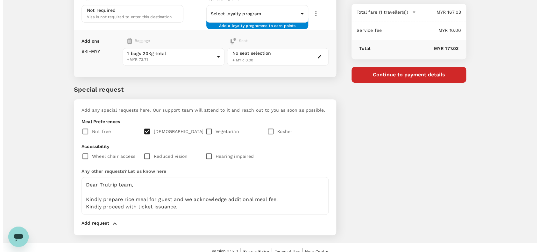
scroll to position [115, 0]
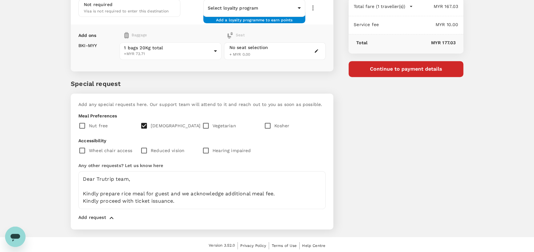
click at [398, 71] on button "Continue to payment details" at bounding box center [405, 69] width 115 height 16
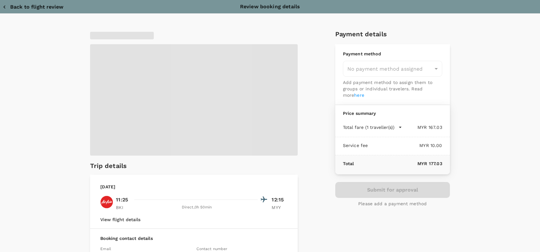
type input "9e254831-a140-43d4-90d9-f4bdc71b84d3"
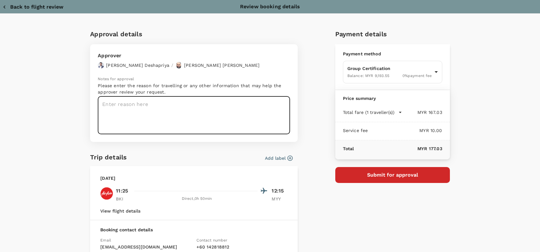
click at [106, 103] on textarea at bounding box center [194, 115] width 192 height 38
click at [106, 104] on textarea at bounding box center [194, 115] width 192 height 38
paste textarea "Dear @Muhammad Hariz Bin Abdul Rahman, Requesting your approval for the flight …"
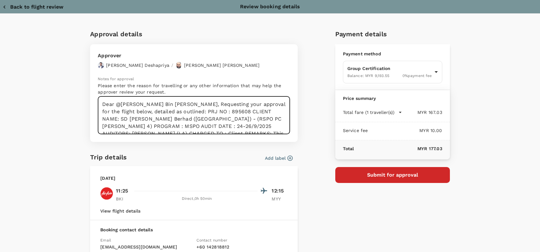
drag, startPoint x: 181, startPoint y: 111, endPoint x: 185, endPoint y: 110, distance: 4.9
click at [181, 111] on textarea "Dear @Muhammad Hariz Bin Abdul Rahman, Requesting your approval for the flight …" at bounding box center [194, 115] width 192 height 38
click at [165, 119] on textarea "Dear @Muhammad Hariz Bin Abdul Rahman, Requesting your approval for the flight …" at bounding box center [194, 115] width 192 height 38
click at [230, 120] on textarea "Dear @Muhammad Hariz Bin Abdul Rahman, Requesting your approval for the flight …" at bounding box center [194, 115] width 192 height 38
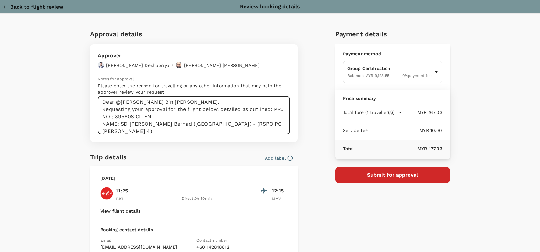
scroll to position [22, 0]
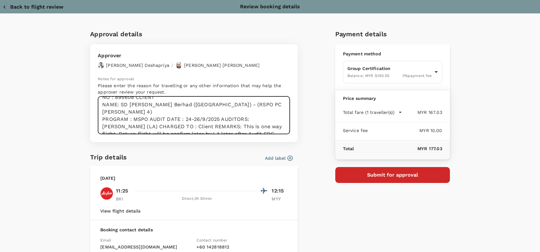
drag, startPoint x: 245, startPoint y: 103, endPoint x: 193, endPoint y: 103, distance: 51.9
click at [194, 103] on textarea "Dear @Muhammad Hariz Bin Abdul Rahman, Requesting your approval for the flight …" at bounding box center [194, 115] width 192 height 38
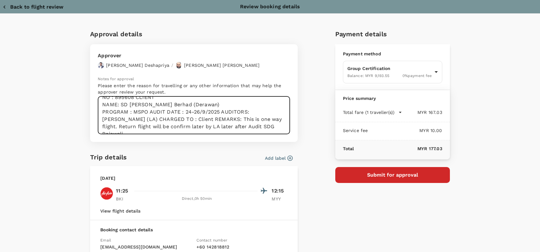
drag, startPoint x: 205, startPoint y: 107, endPoint x: 200, endPoint y: 108, distance: 5.5
click at [205, 107] on textarea "Dear @Muhammad Hariz Bin Abdul Rahman, Requesting your approval for the flight …" at bounding box center [194, 115] width 192 height 38
click at [147, 112] on textarea "Dear @Muhammad Hariz Bin Abdul Rahman, Requesting your approval for the flight …" at bounding box center [194, 115] width 192 height 38
drag, startPoint x: 190, startPoint y: 109, endPoint x: 205, endPoint y: 112, distance: 14.6
click at [192, 109] on textarea "Dear @Muhammad Hariz Bin Abdul Rahman, Requesting your approval for the flight …" at bounding box center [194, 115] width 192 height 38
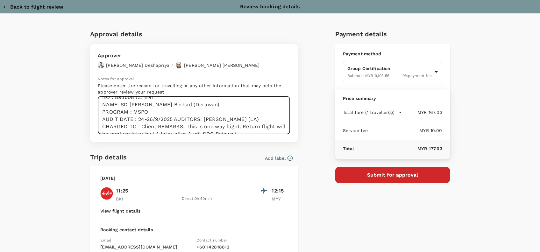
drag, startPoint x: 171, startPoint y: 118, endPoint x: 174, endPoint y: 118, distance: 3.5
click at [171, 118] on textarea "Dear @Muhammad Hariz Bin Abdul Rahman, Requesting your approval for the flight …" at bounding box center [194, 115] width 192 height 38
click at [223, 115] on textarea "Dear @Muhammad Hariz Bin Abdul Rahman, Requesting your approval for the flight …" at bounding box center [194, 115] width 192 height 38
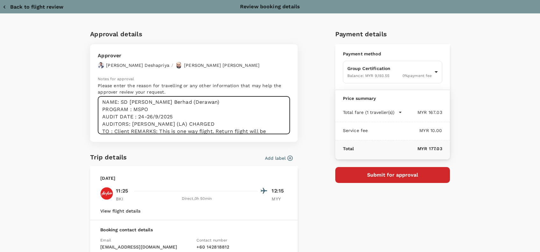
drag, startPoint x: 192, startPoint y: 125, endPoint x: 167, endPoint y: 124, distance: 24.2
click at [167, 124] on textarea "Dear @Muhammad Hariz Bin Abdul Rahman, Requesting your approval for the flight …" at bounding box center [194, 115] width 192 height 38
click at [161, 124] on textarea "Dear @Muhammad Hariz Bin Abdul Rahman, Requesting your approval for the flight …" at bounding box center [194, 115] width 192 height 38
click at [159, 125] on textarea "Dear @Muhammad Hariz Bin Abdul Rahman, Requesting your approval for the flight …" at bounding box center [194, 115] width 192 height 38
click at [164, 125] on textarea "Dear @Muhammad Hariz Bin Abdul Rahman, Requesting your approval for the flight …" at bounding box center [194, 115] width 192 height 38
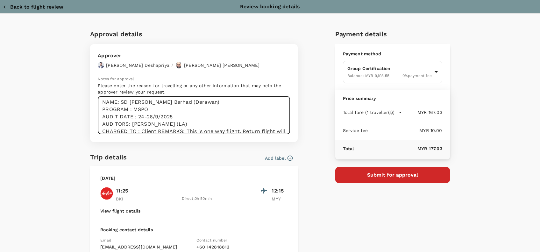
drag, startPoint x: 172, startPoint y: 125, endPoint x: 130, endPoint y: 124, distance: 41.7
click at [130, 124] on textarea "Dear @Muhammad Hariz Bin Abdul Rahman, Requesting your approval for the flight …" at bounding box center [194, 115] width 192 height 38
drag, startPoint x: 193, startPoint y: 119, endPoint x: 185, endPoint y: 123, distance: 9.0
click at [193, 119] on textarea "Dear @Muhammad Hariz Bin Abdul Rahman, Requesting your approval for the flight …" at bounding box center [194, 115] width 192 height 38
click at [153, 122] on textarea "Dear @Muhammad Hariz Bin Abdul Rahman, Requesting your approval for the flight …" at bounding box center [194, 115] width 192 height 38
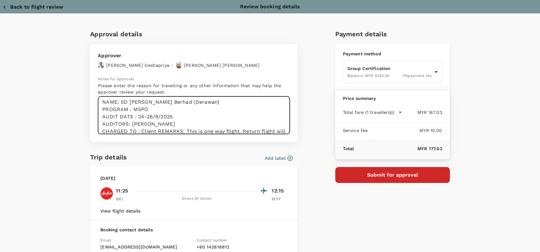
click at [168, 130] on textarea "Dear @Muhammad Hariz Bin Abdul Rahman, Requesting your approval for the flight …" at bounding box center [194, 115] width 192 height 38
click at [155, 131] on textarea "Dear @Muhammad Hariz Bin Abdul Rahman, Requesting your approval for the flight …" at bounding box center [194, 115] width 192 height 38
click at [246, 126] on textarea "Dear @Muhammad Hariz Bin Abdul Rahman, Requesting your approval for the flight …" at bounding box center [194, 115] width 192 height 38
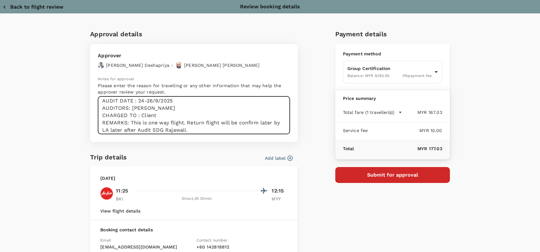
scroll to position [44, 0]
drag, startPoint x: 197, startPoint y: 128, endPoint x: 191, endPoint y: 128, distance: 6.7
click at [197, 128] on textarea "Dear @Muhammad Hariz Bin Abdul Rahman, Requesting your approval for the flight …" at bounding box center [194, 115] width 192 height 38
click at [204, 128] on textarea "Dear @Muhammad Hariz Bin Abdul Rahman, Requesting your approval for the flight …" at bounding box center [194, 115] width 192 height 38
click at [206, 128] on textarea "Dear @Muhammad Hariz Bin Abdul Rahman, Requesting your approval for the flight …" at bounding box center [194, 115] width 192 height 38
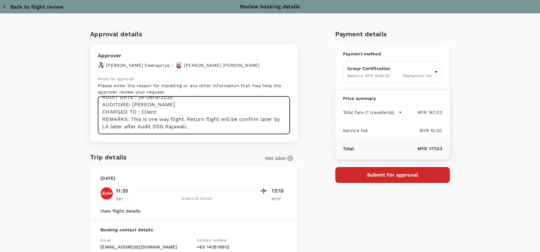
click at [113, 127] on textarea "Dear @Muhammad Hariz Bin Abdul Rahman, Requesting your approval for the flight …" at bounding box center [194, 115] width 192 height 38
click at [204, 128] on textarea "Dear @Muhammad Hariz Bin Abdul Rahman, Requesting your approval for the flight …" at bounding box center [194, 115] width 192 height 38
type textarea "Dear @Muhammad Hariz Bin Abdul Rahman, Requesting your approval for the flight …"
click at [391, 176] on button "Submit for approval" at bounding box center [392, 175] width 115 height 16
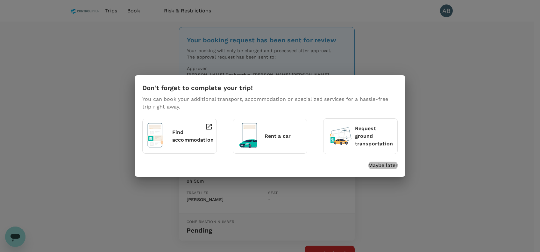
click at [385, 167] on p "Maybe later" at bounding box center [382, 166] width 29 height 8
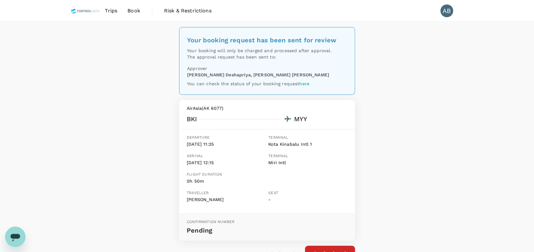
click at [458, 133] on div "Your booking request has been sent for review Your booking will only be charged…" at bounding box center [267, 152] width 534 height 260
drag, startPoint x: 452, startPoint y: 89, endPoint x: 448, endPoint y: 90, distance: 4.2
click at [451, 89] on div "Your booking request has been sent for review Your booking will only be charged…" at bounding box center [267, 152] width 534 height 260
click at [449, 122] on div "Your booking request has been sent for review Your booking will only be charged…" at bounding box center [267, 152] width 534 height 260
click at [438, 102] on div "Your booking request has been sent for review Your booking will only be charged…" at bounding box center [267, 152] width 534 height 260
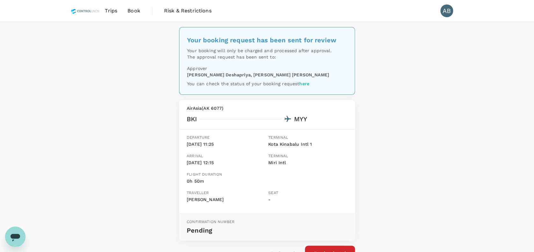
drag, startPoint x: 492, startPoint y: 121, endPoint x: 483, endPoint y: 10, distance: 112.1
click at [492, 120] on div "Your booking request has been sent for review Your booking will only be charged…" at bounding box center [267, 152] width 534 height 260
